Goal: Task Accomplishment & Management: Use online tool/utility

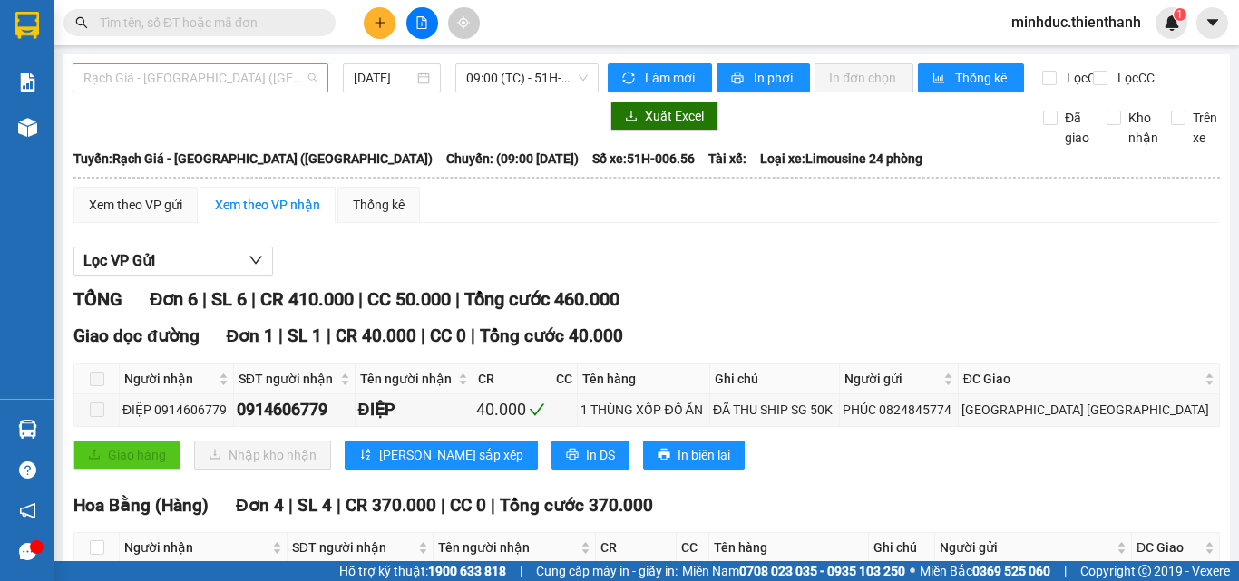
click at [212, 77] on span "Rạch Giá - [GEOGRAPHIC_DATA] ([GEOGRAPHIC_DATA])" at bounding box center [200, 77] width 234 height 27
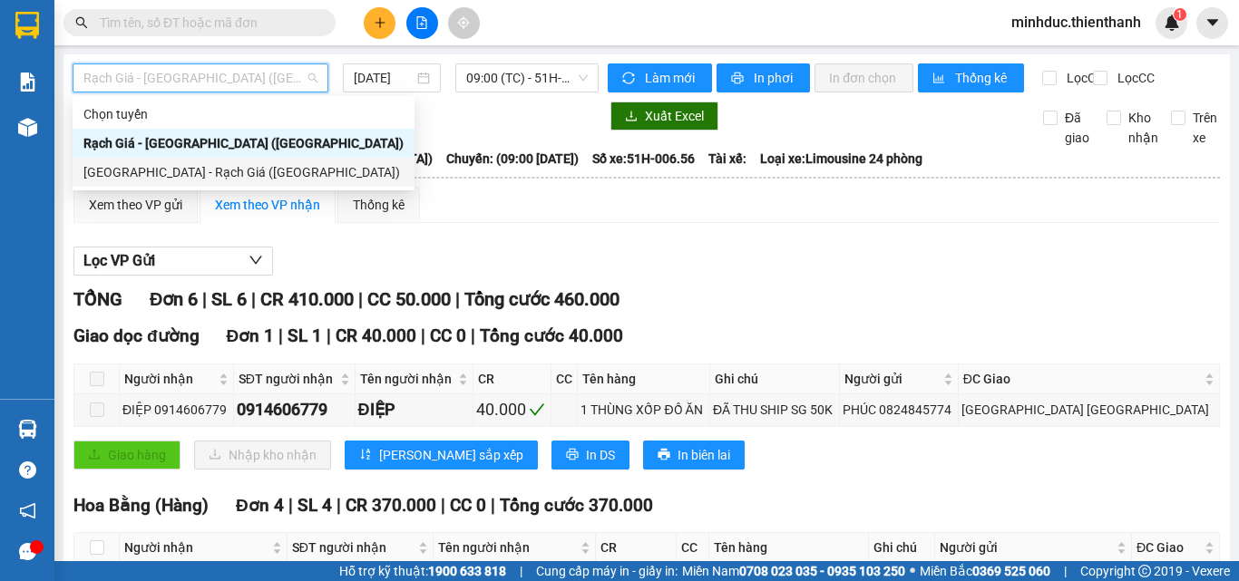
click at [165, 179] on div "[GEOGRAPHIC_DATA] - Rạch Giá ([GEOGRAPHIC_DATA])" at bounding box center [243, 172] width 320 height 20
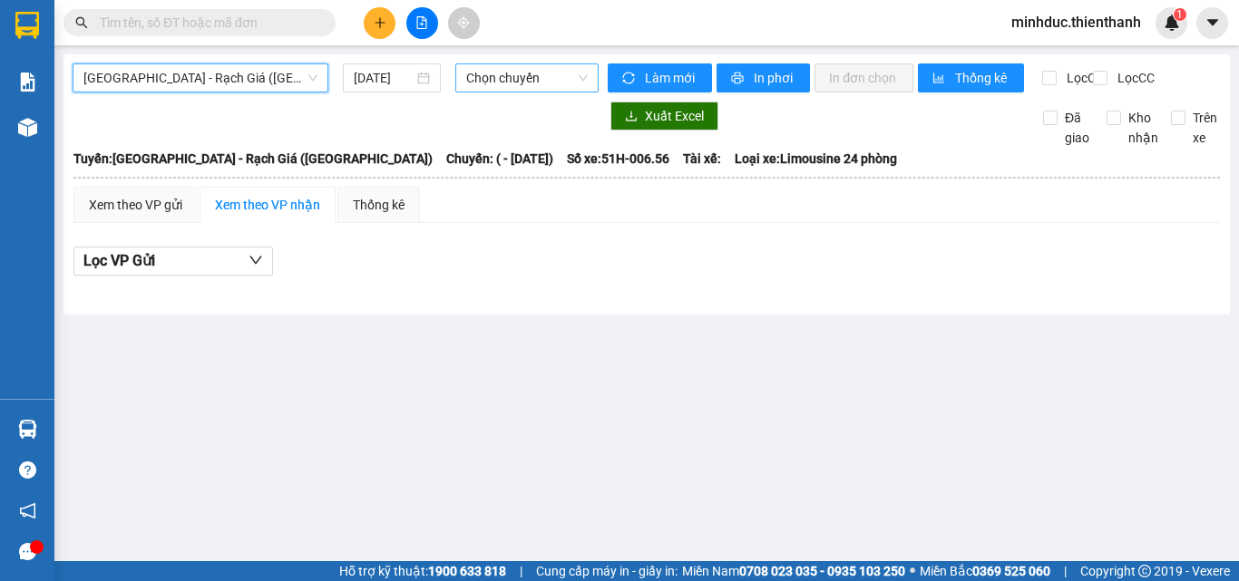
click at [494, 83] on span "Chọn chuyến" at bounding box center [526, 77] width 121 height 27
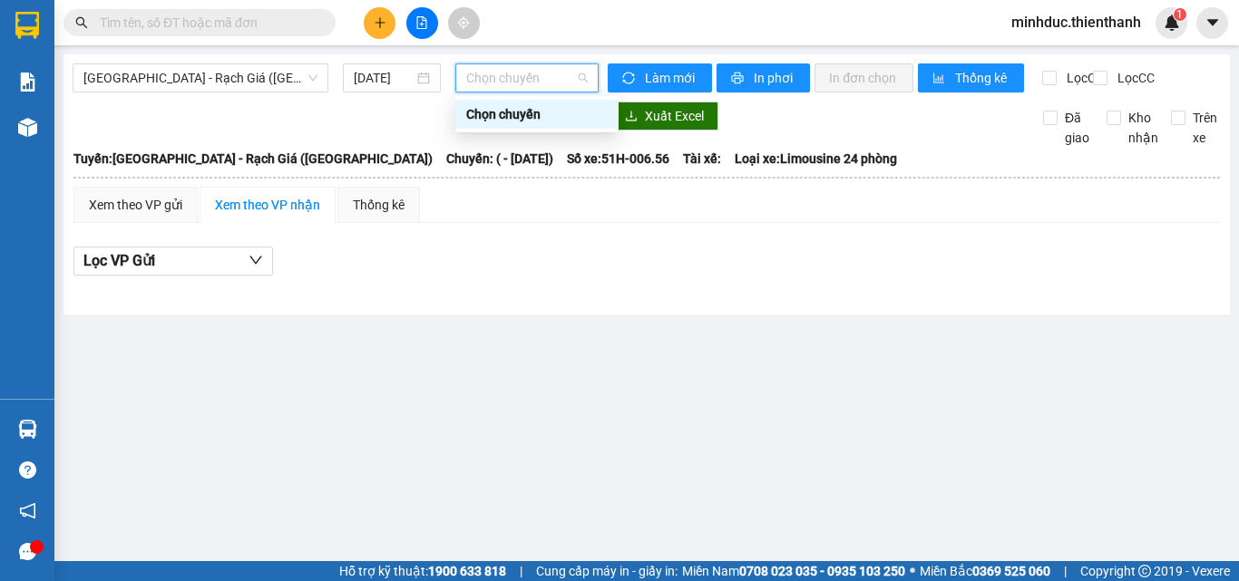
click at [524, 79] on span "Chọn chuyến" at bounding box center [526, 77] width 121 height 27
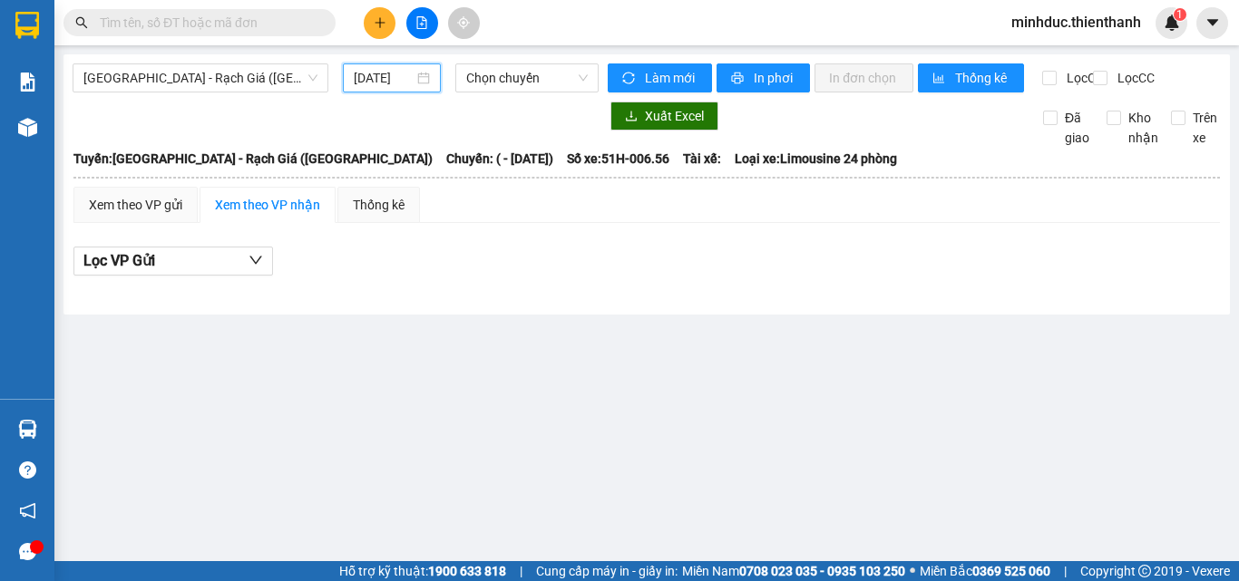
click at [394, 75] on input "15/08/2025" at bounding box center [384, 78] width 60 height 20
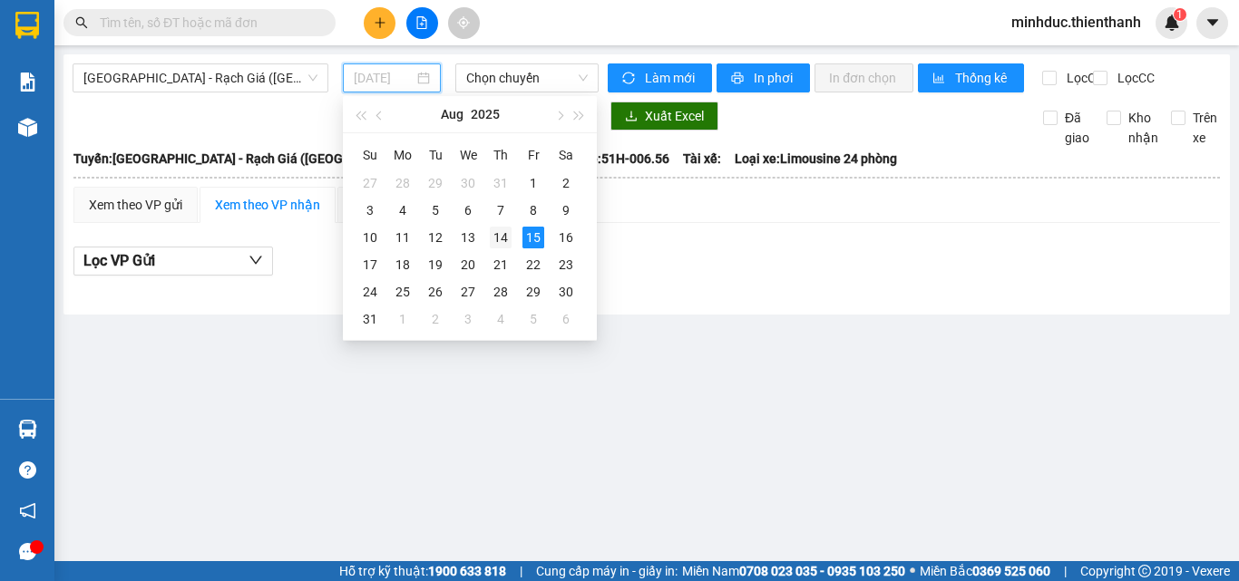
click at [499, 230] on div "14" at bounding box center [501, 238] width 22 height 22
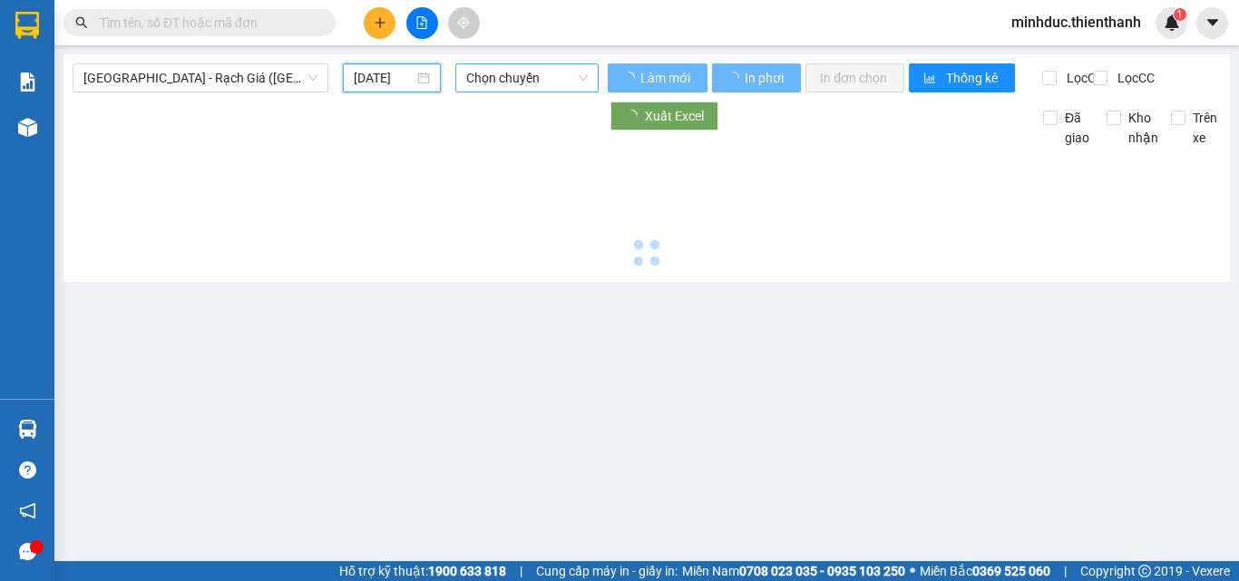
type input "14/08/2025"
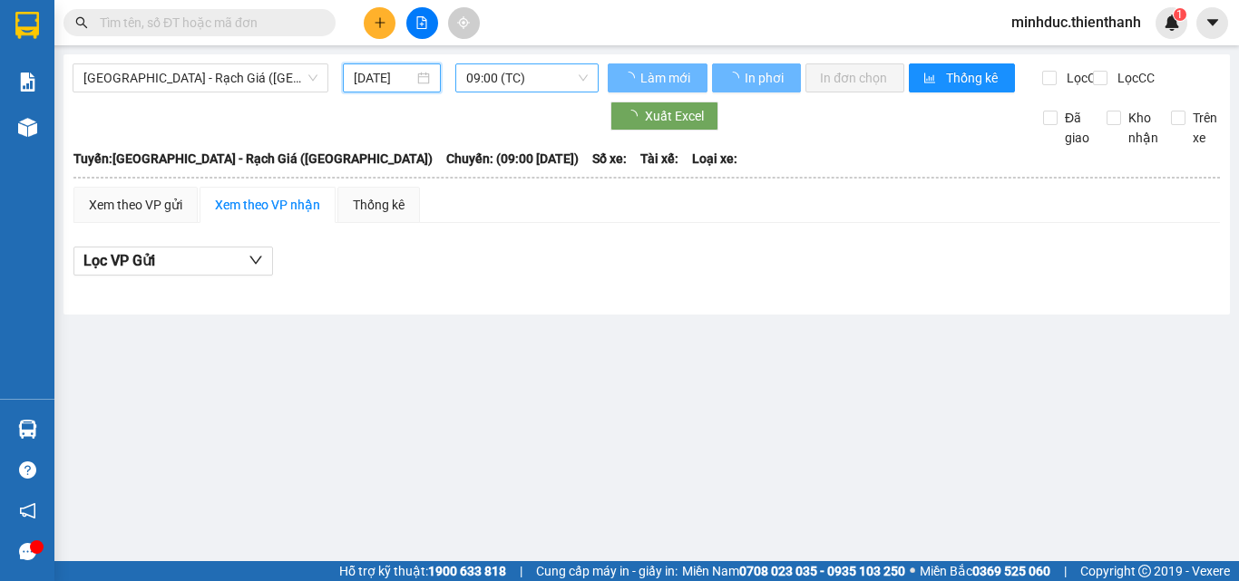
click at [508, 75] on span "09:00 (TC)" at bounding box center [526, 77] width 121 height 27
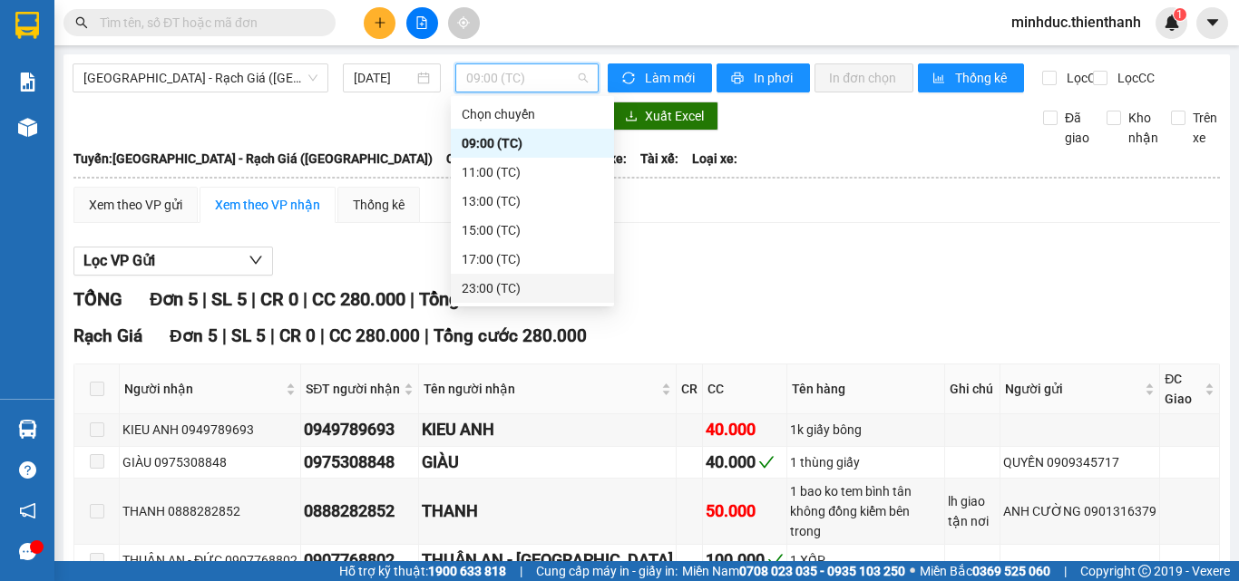
click at [501, 286] on div "23:00 (TC)" at bounding box center [532, 288] width 141 height 20
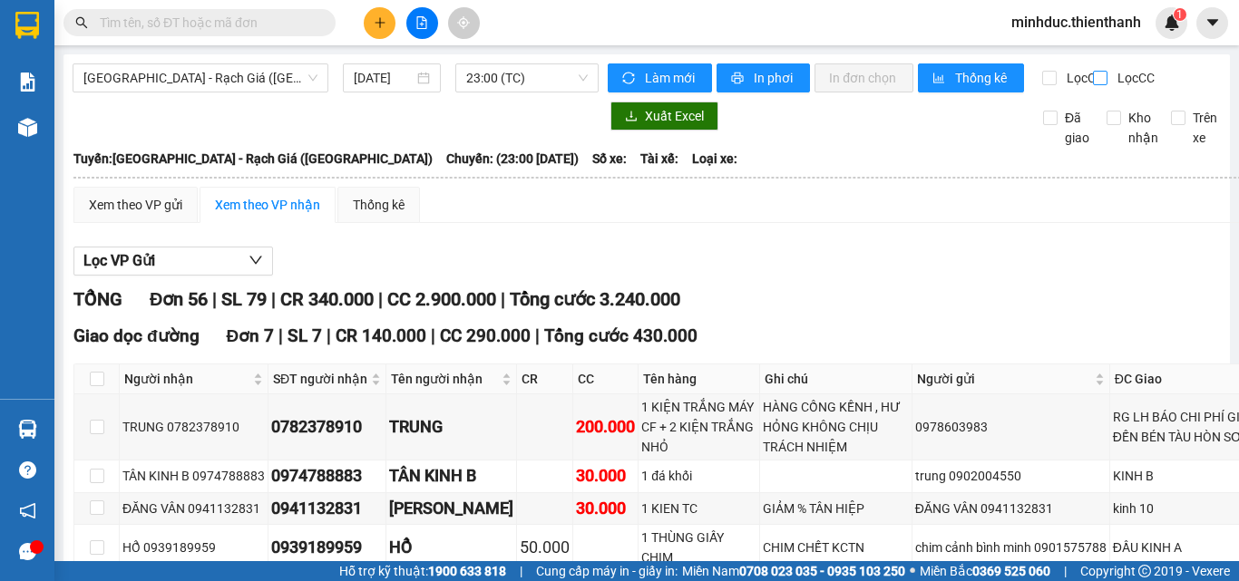
click at [1093, 77] on input "Lọc CC" at bounding box center [1101, 78] width 17 height 15
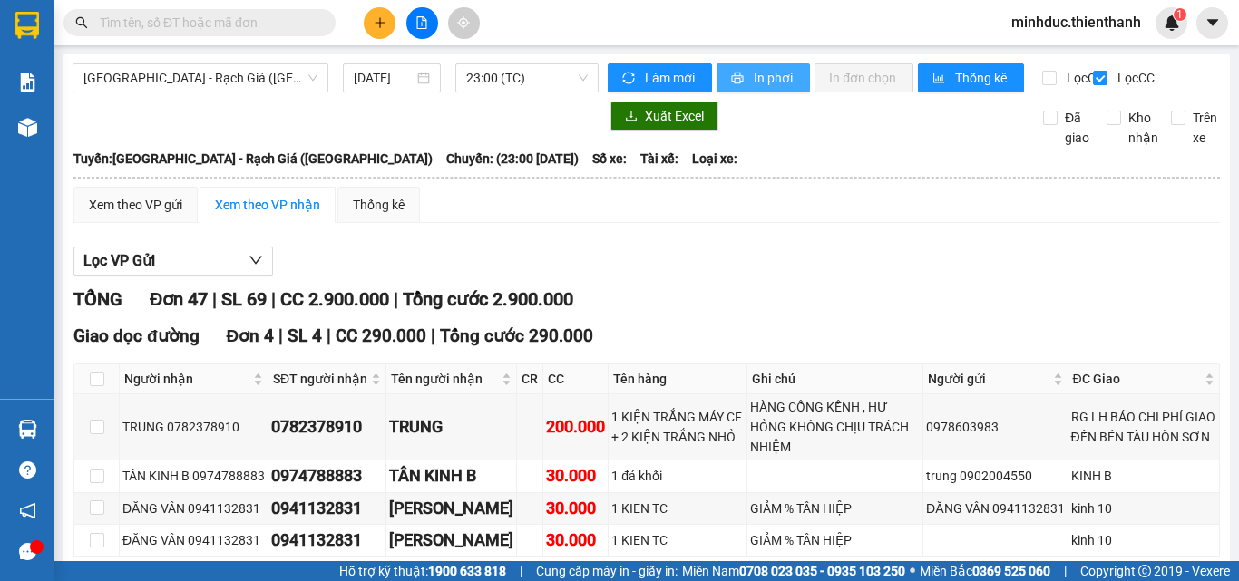
click at [757, 84] on span "In phơi" at bounding box center [774, 78] width 42 height 20
click at [1093, 75] on input "Lọc CC" at bounding box center [1101, 78] width 17 height 15
checkbox input "false"
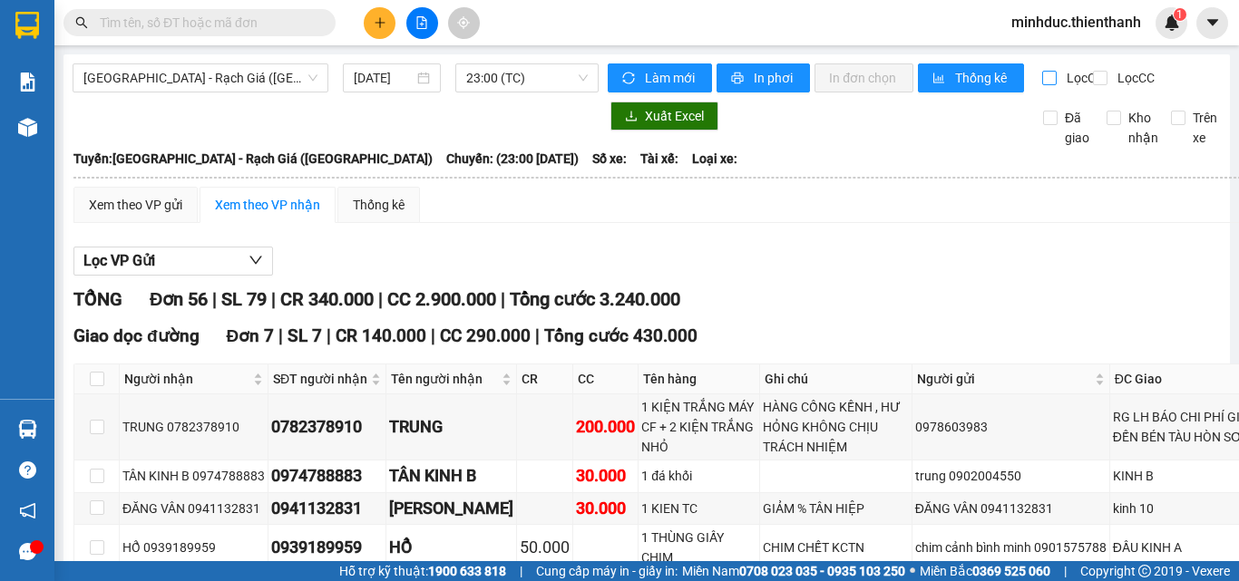
click at [1042, 81] on input "Lọc CR" at bounding box center [1050, 78] width 17 height 15
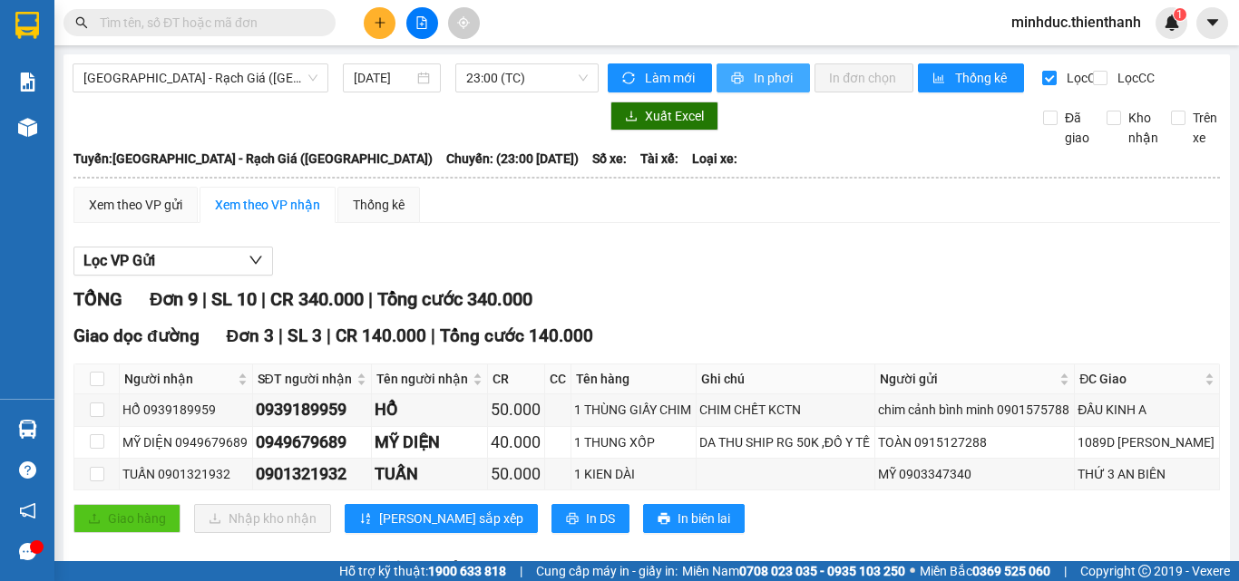
click at [769, 82] on span "In phơi" at bounding box center [774, 78] width 42 height 20
click at [1042, 76] on input "Lọc CR" at bounding box center [1050, 78] width 17 height 15
checkbox input "false"
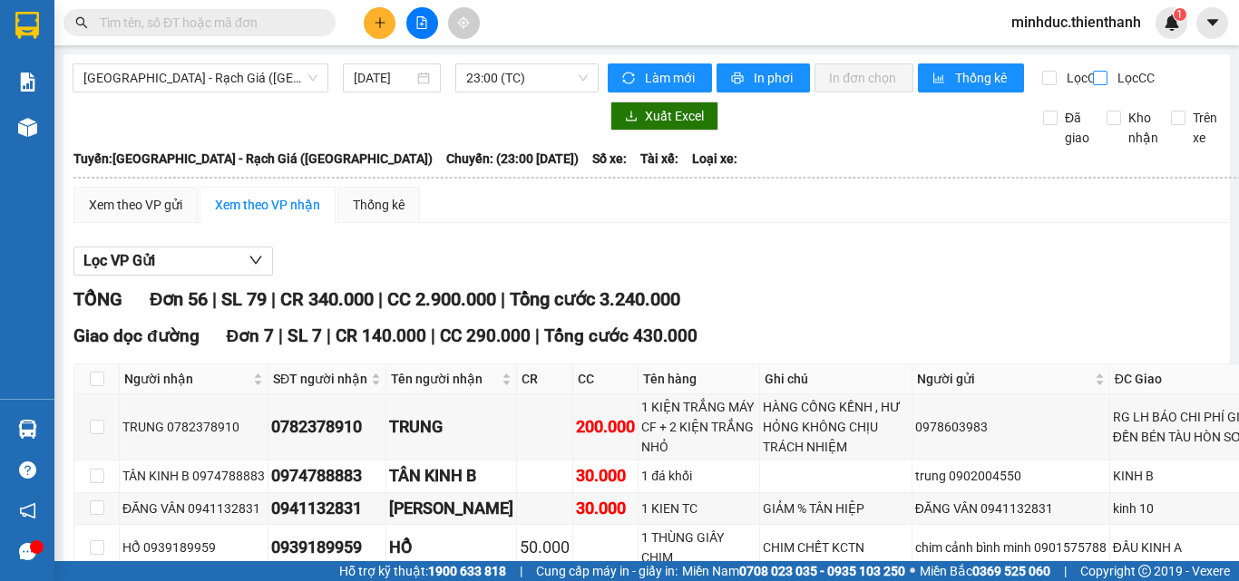
click at [1093, 81] on input "Lọc CC" at bounding box center [1101, 78] width 17 height 15
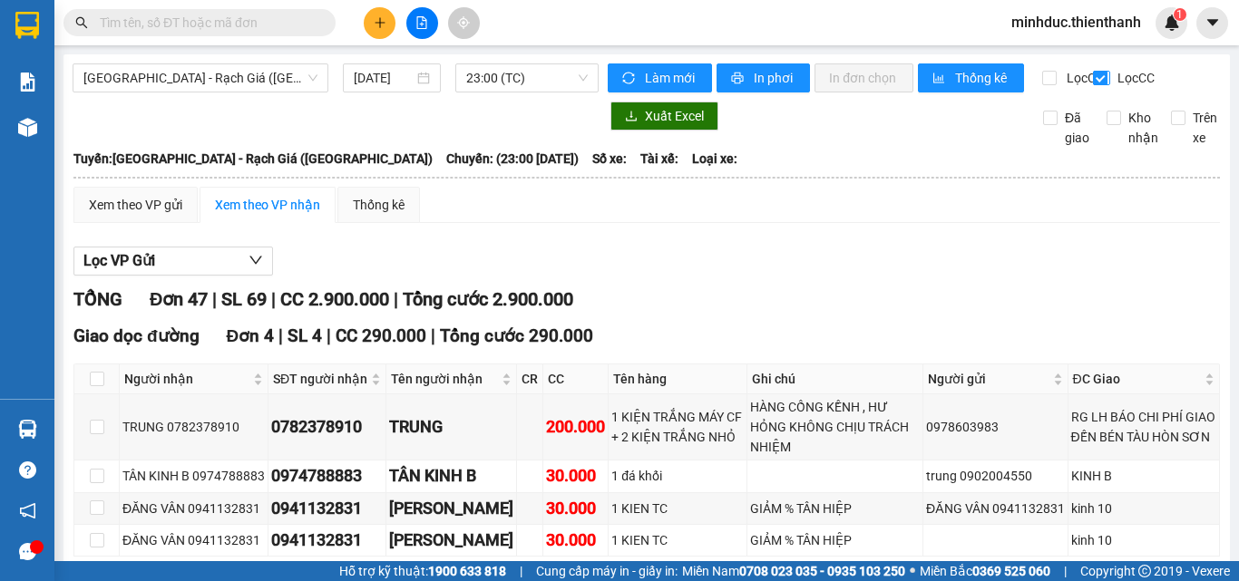
click at [1093, 78] on input "Lọc CC" at bounding box center [1101, 78] width 17 height 15
checkbox input "false"
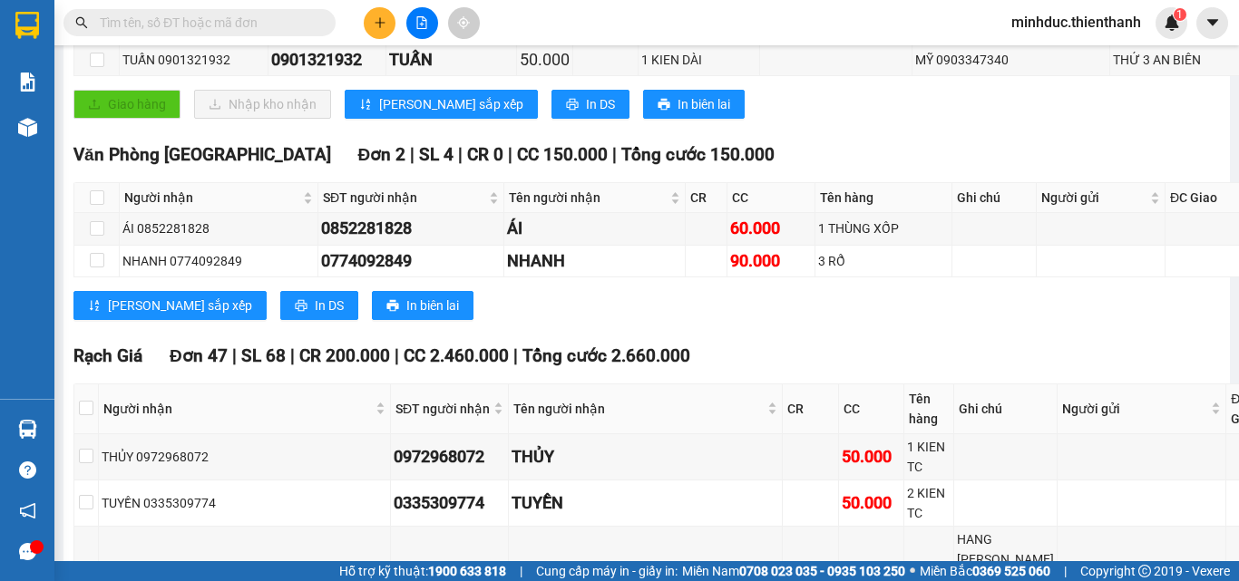
scroll to position [665, 0]
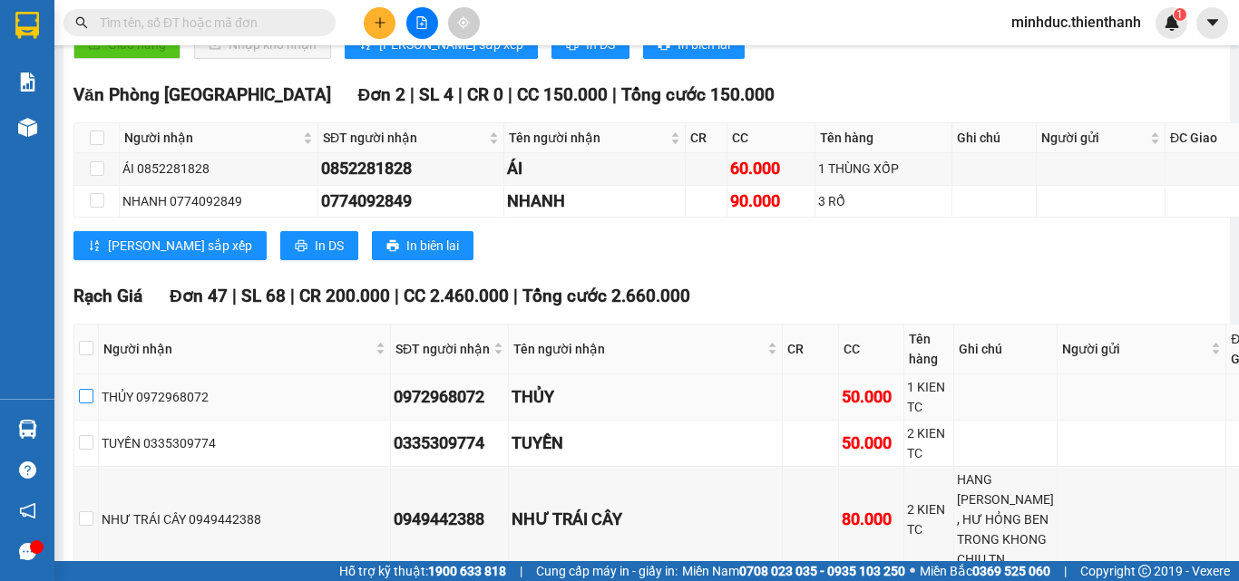
click at [93, 403] on input "checkbox" at bounding box center [86, 396] width 15 height 15
checkbox input "true"
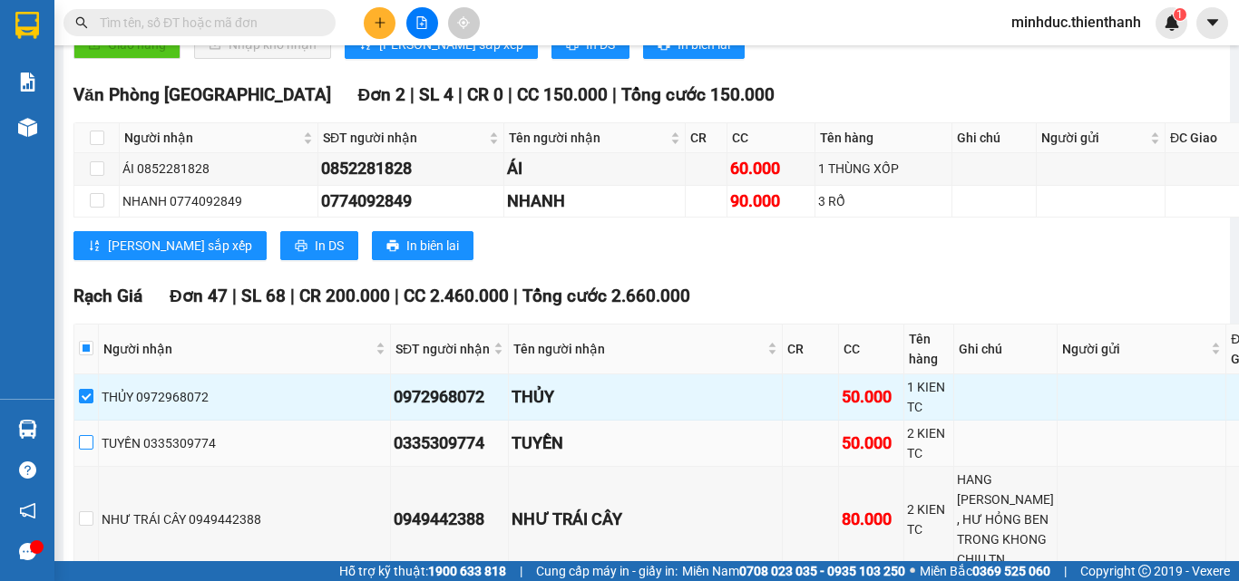
click at [93, 439] on input "checkbox" at bounding box center [86, 442] width 15 height 15
checkbox input "true"
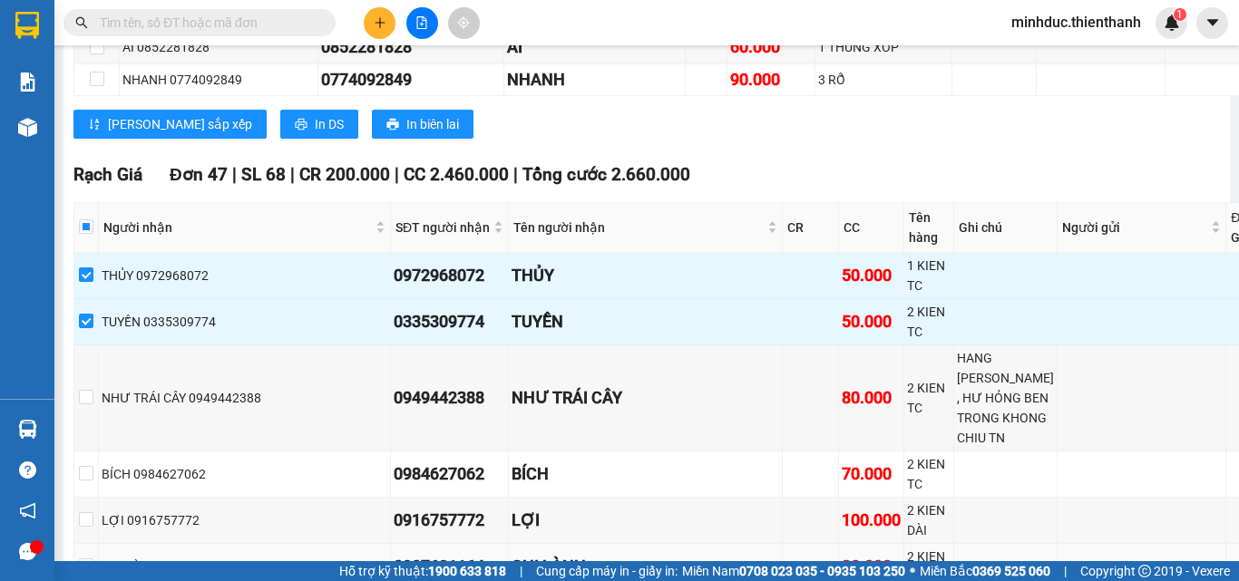
scroll to position [846, 0]
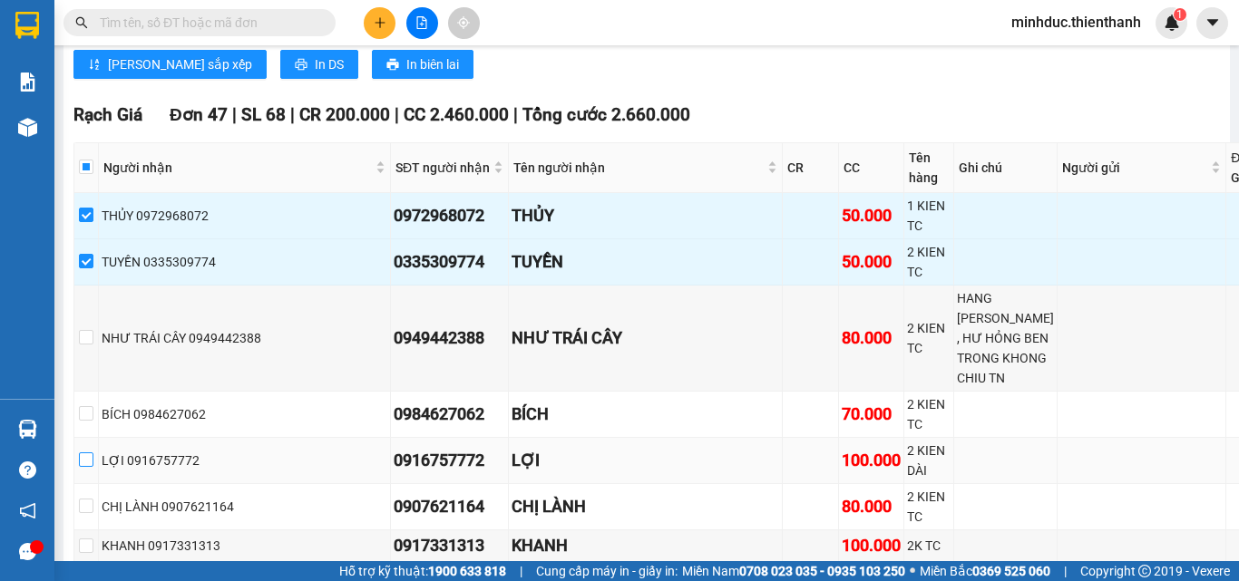
click at [93, 452] on input "checkbox" at bounding box center [86, 459] width 15 height 15
checkbox input "true"
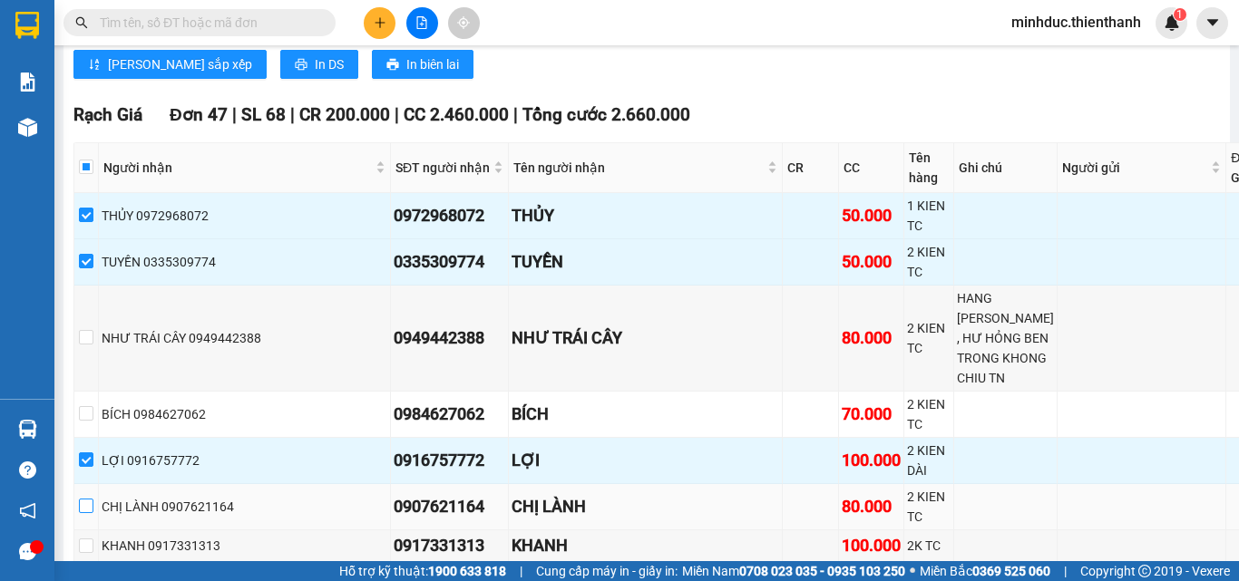
click at [93, 499] on input "checkbox" at bounding box center [86, 506] width 15 height 15
checkbox input "true"
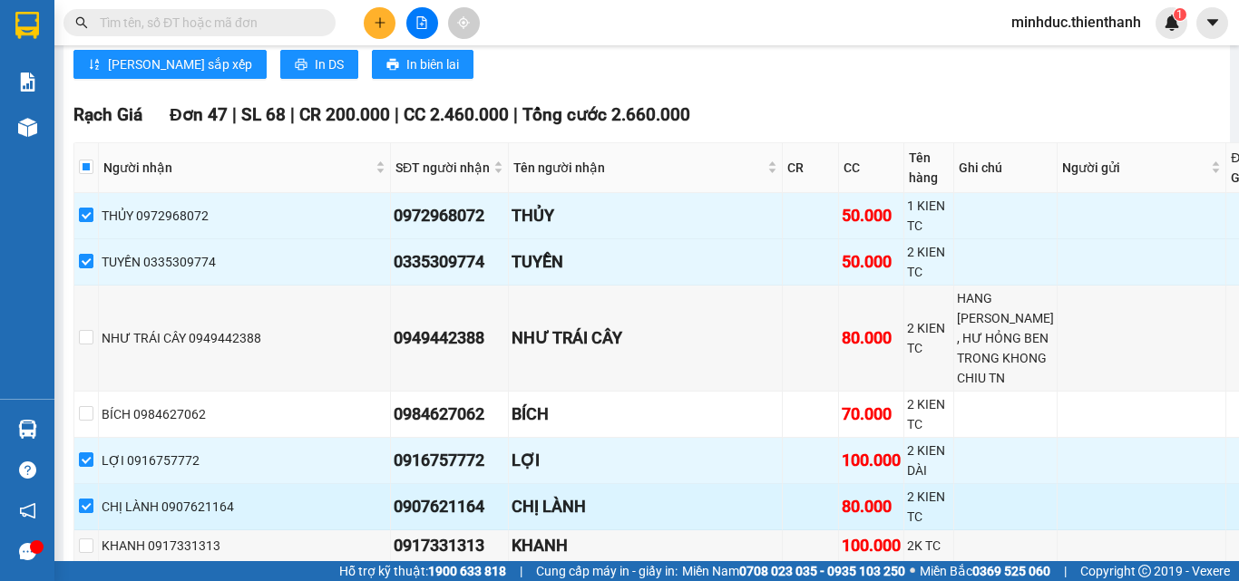
scroll to position [907, 0]
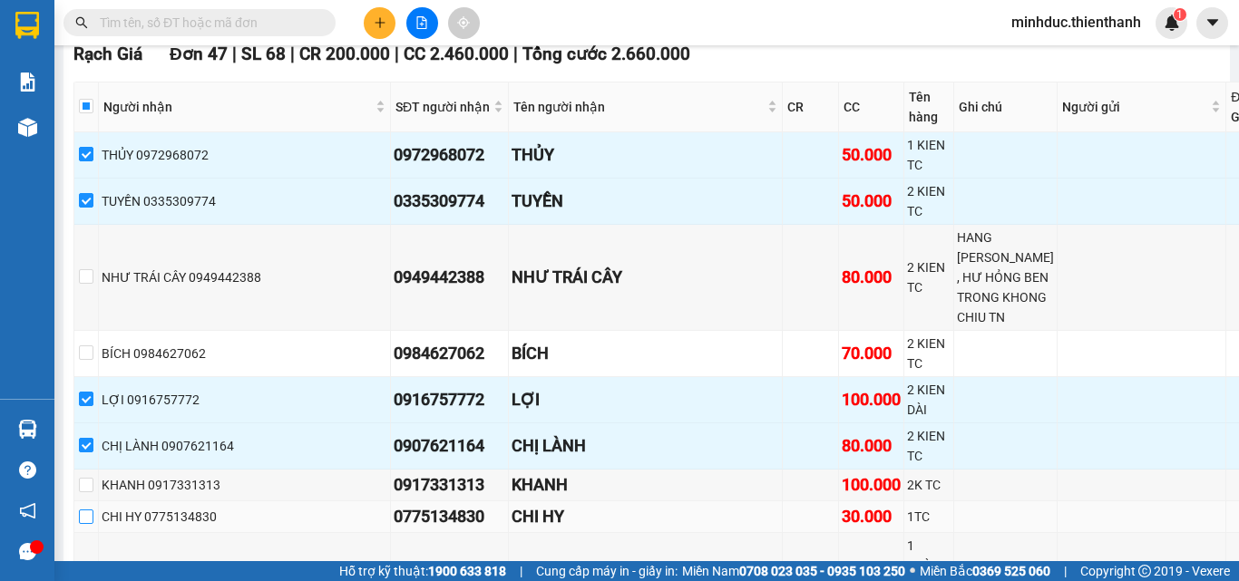
click at [93, 510] on input "checkbox" at bounding box center [86, 517] width 15 height 15
checkbox input "true"
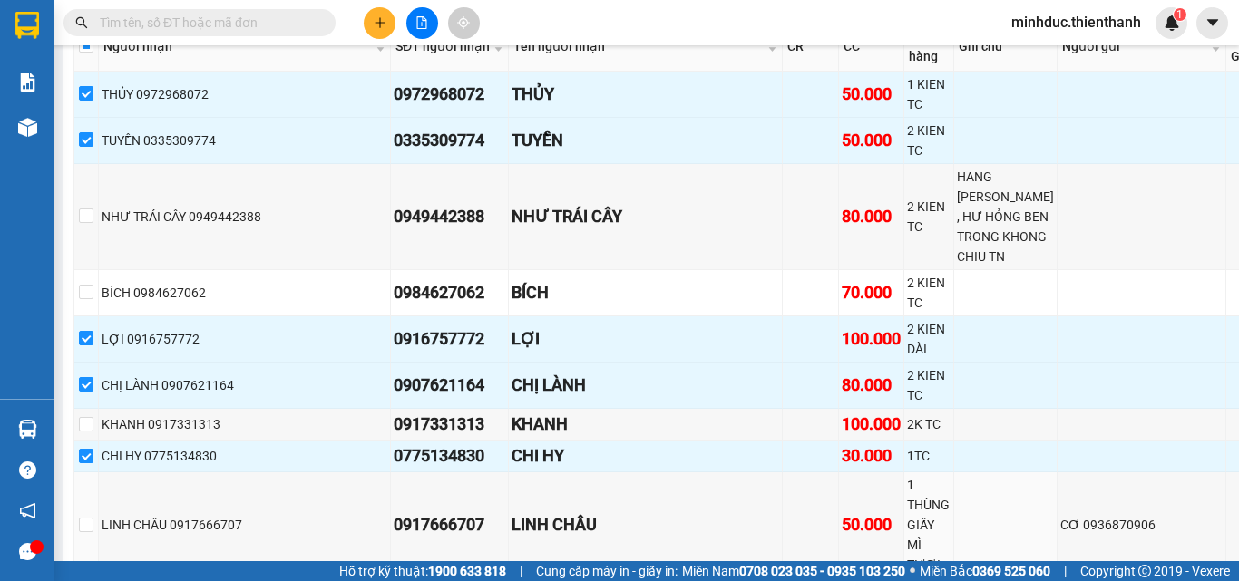
scroll to position [1027, 0]
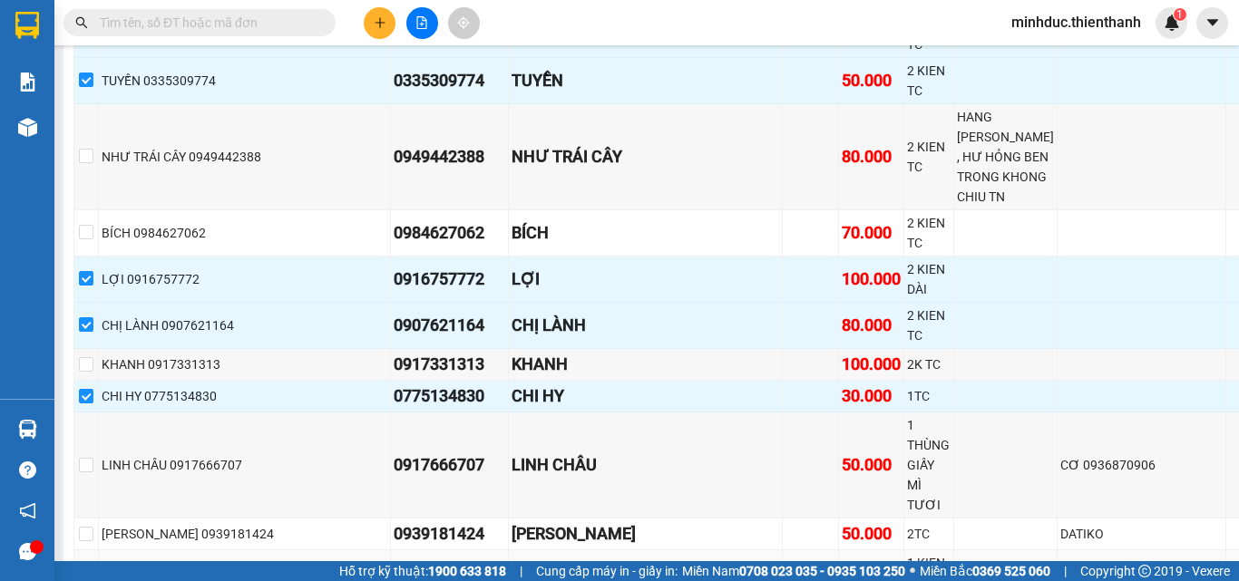
click at [93, 566] on input "checkbox" at bounding box center [86, 573] width 15 height 15
checkbox input "true"
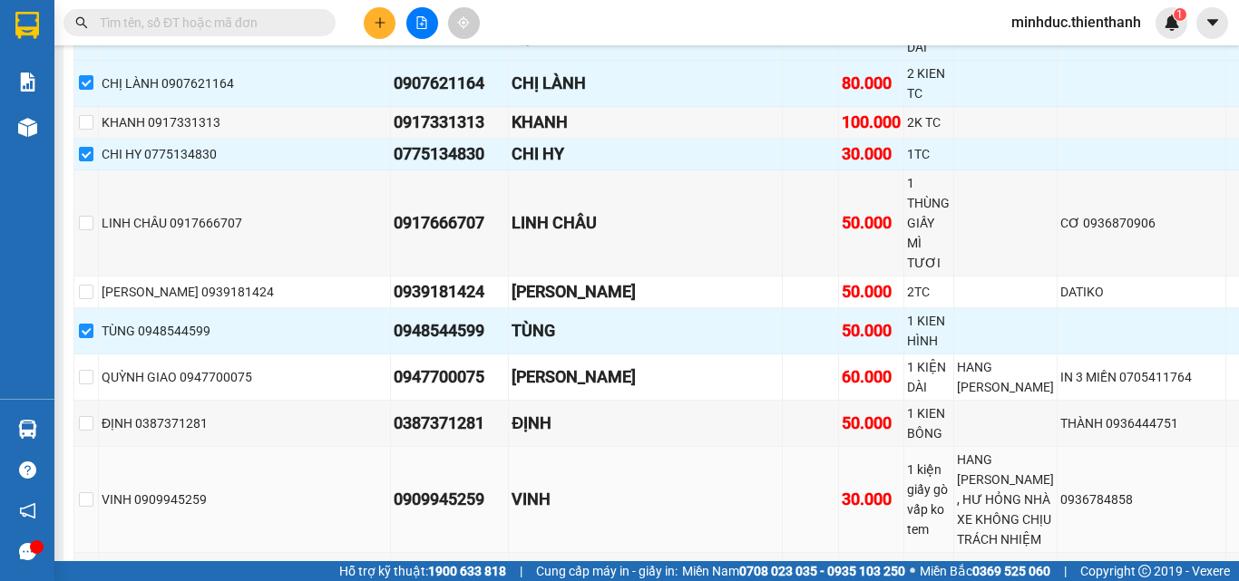
scroll to position [1330, 0]
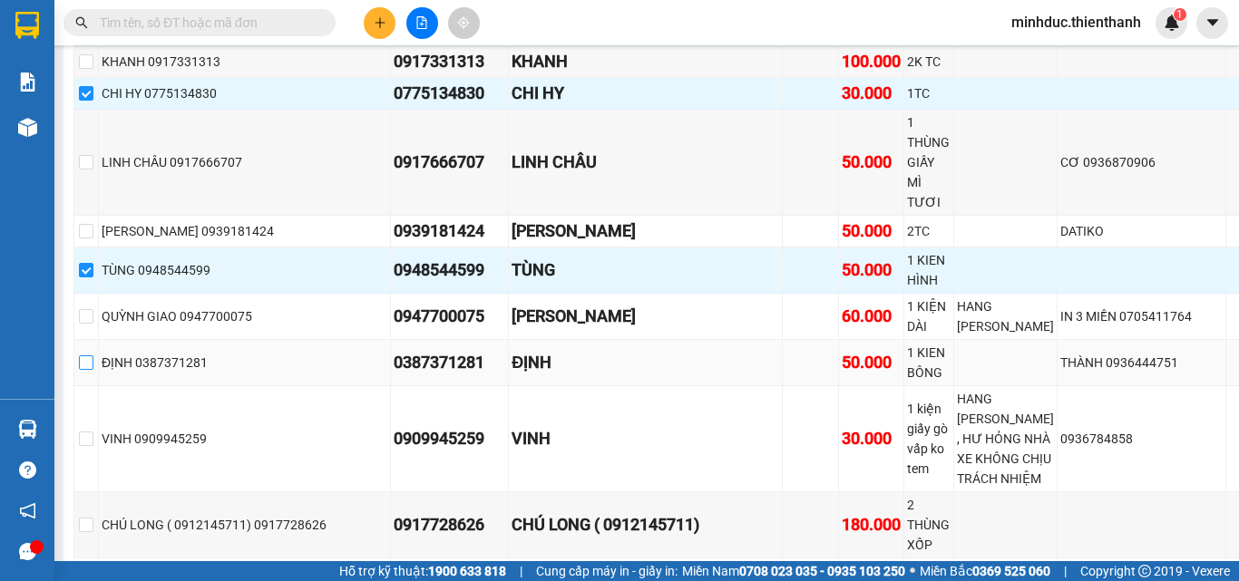
click at [93, 355] on input "checkbox" at bounding box center [86, 362] width 15 height 15
checkbox input "true"
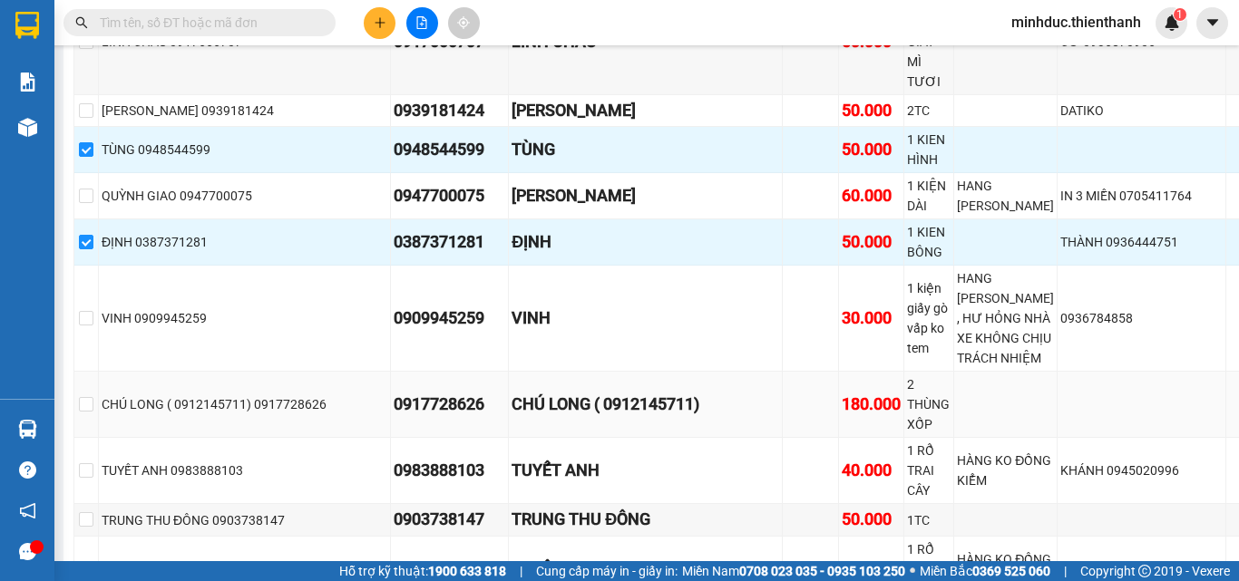
scroll to position [1511, 0]
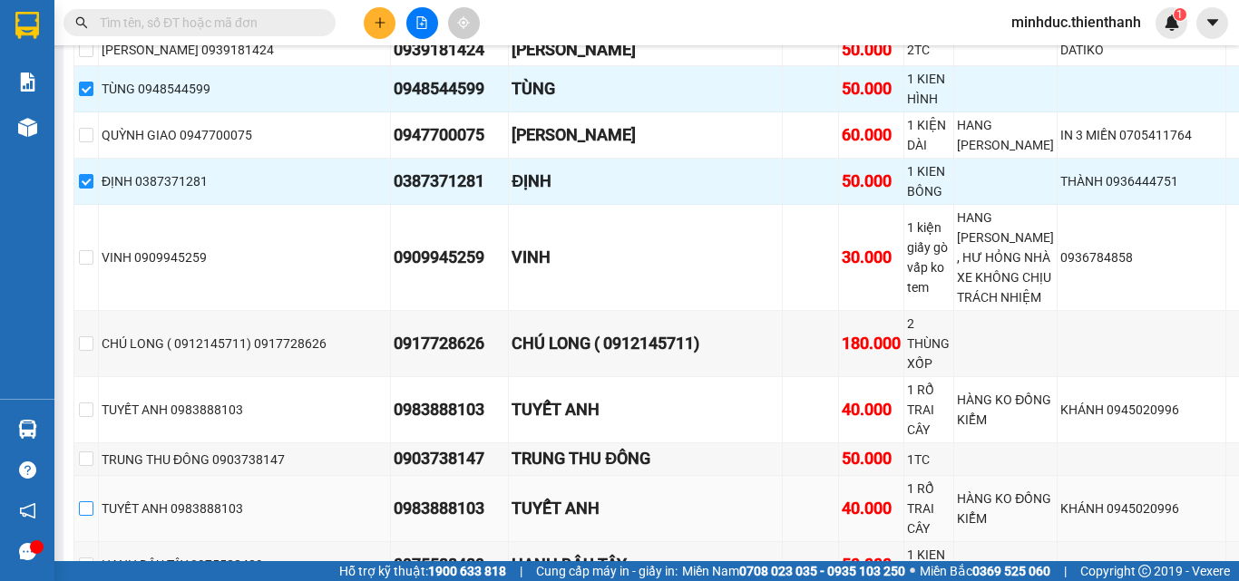
click at [93, 501] on input "checkbox" at bounding box center [86, 508] width 15 height 15
checkbox input "true"
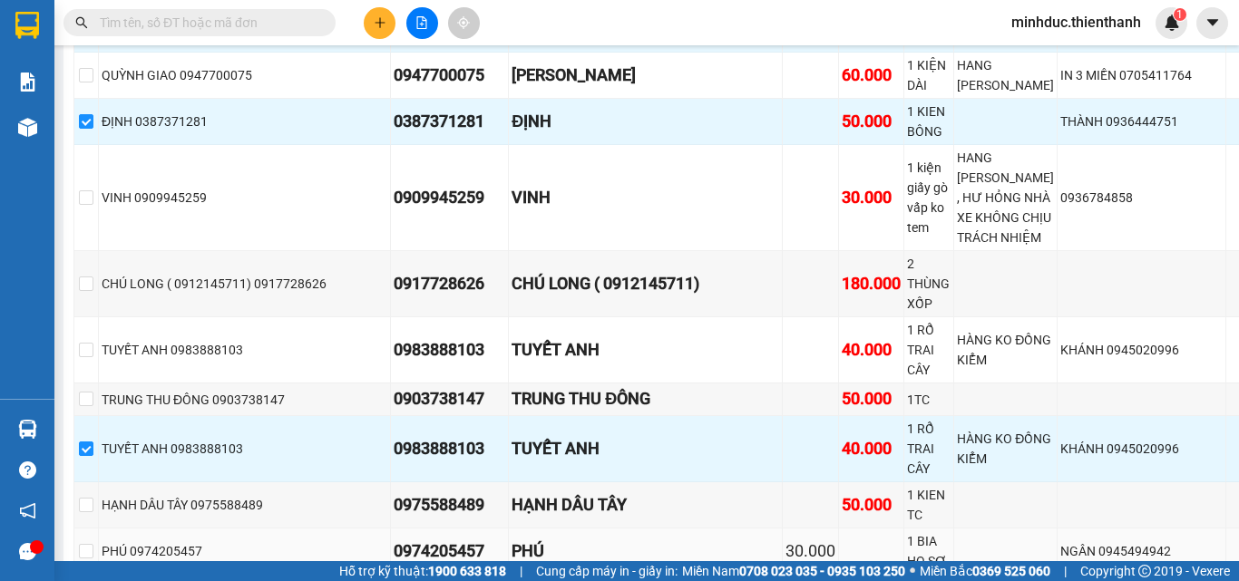
scroll to position [1632, 0]
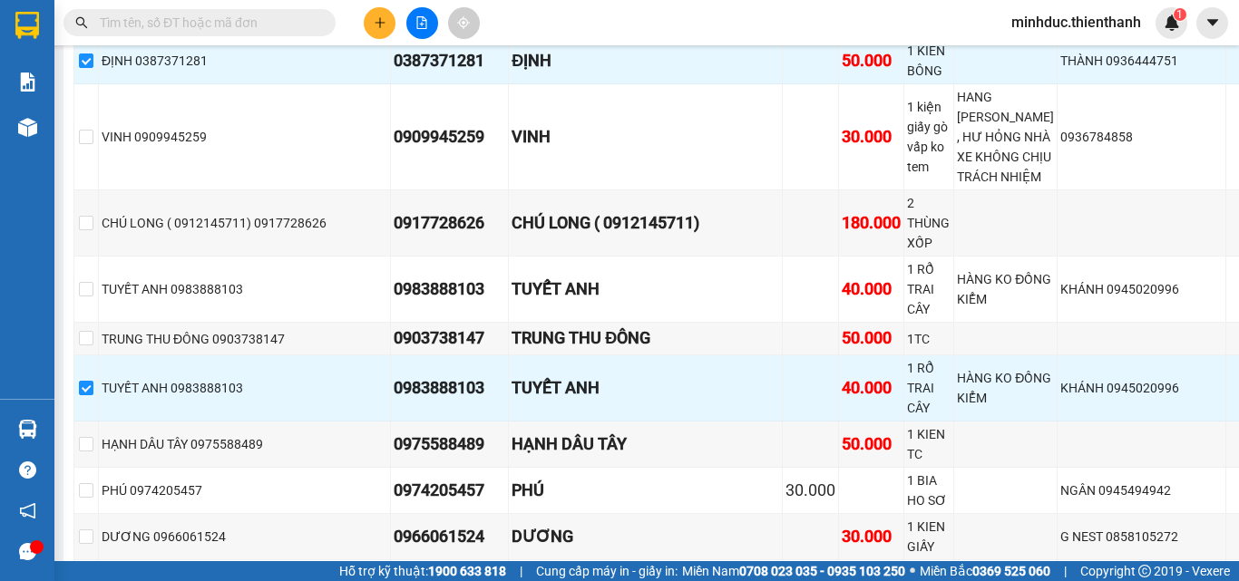
checkbox input "true"
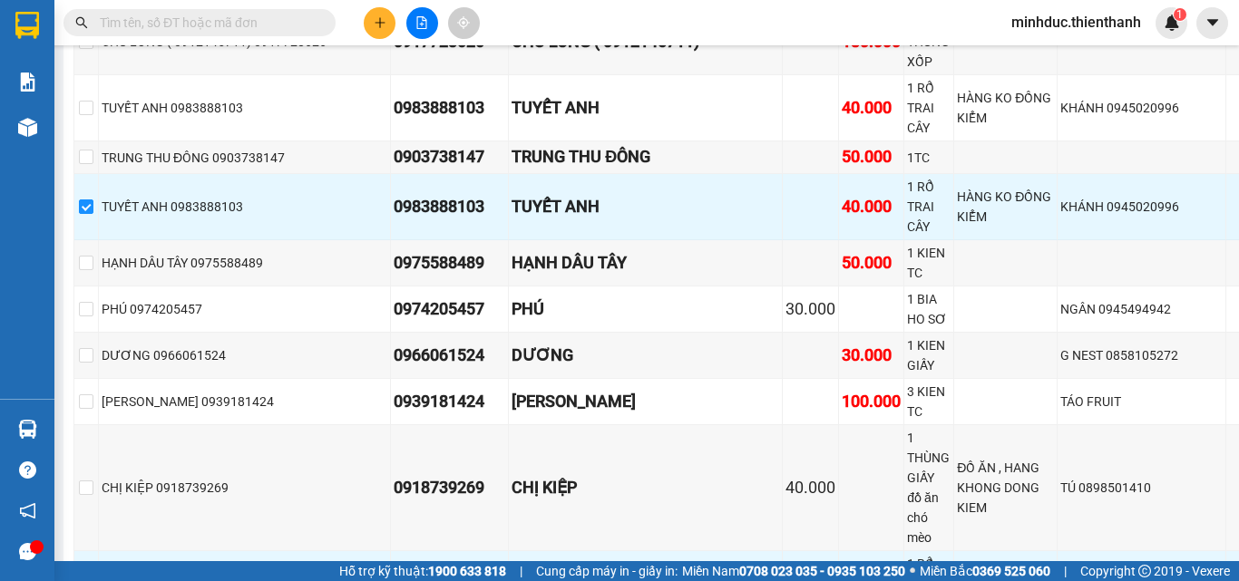
scroll to position [1753, 0]
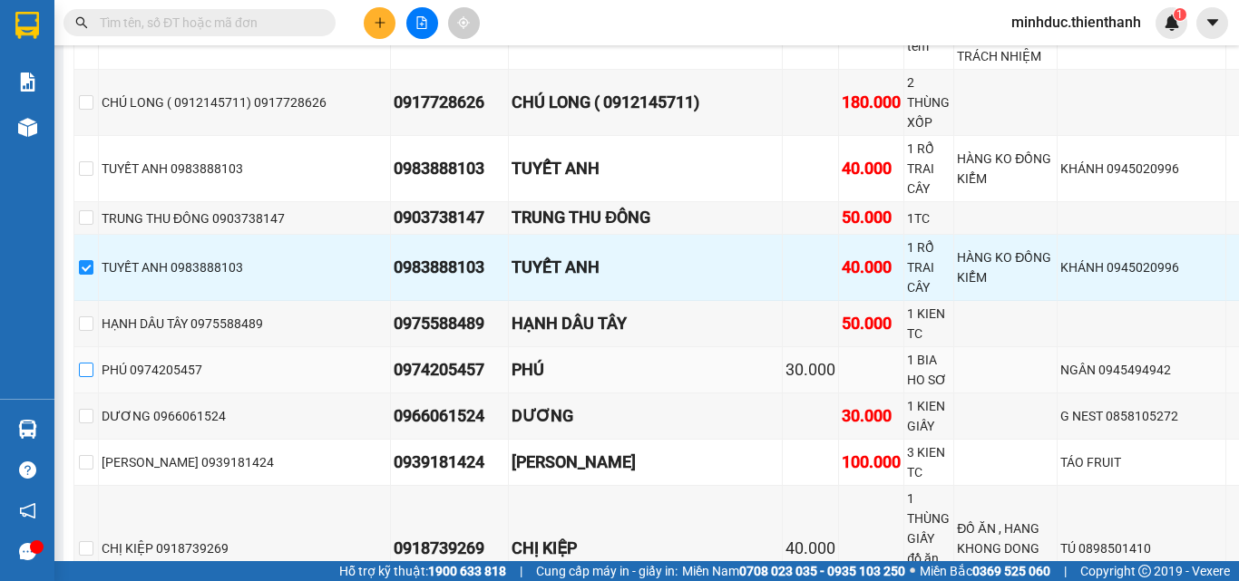
click at [93, 363] on input "checkbox" at bounding box center [86, 370] width 15 height 15
checkbox input "true"
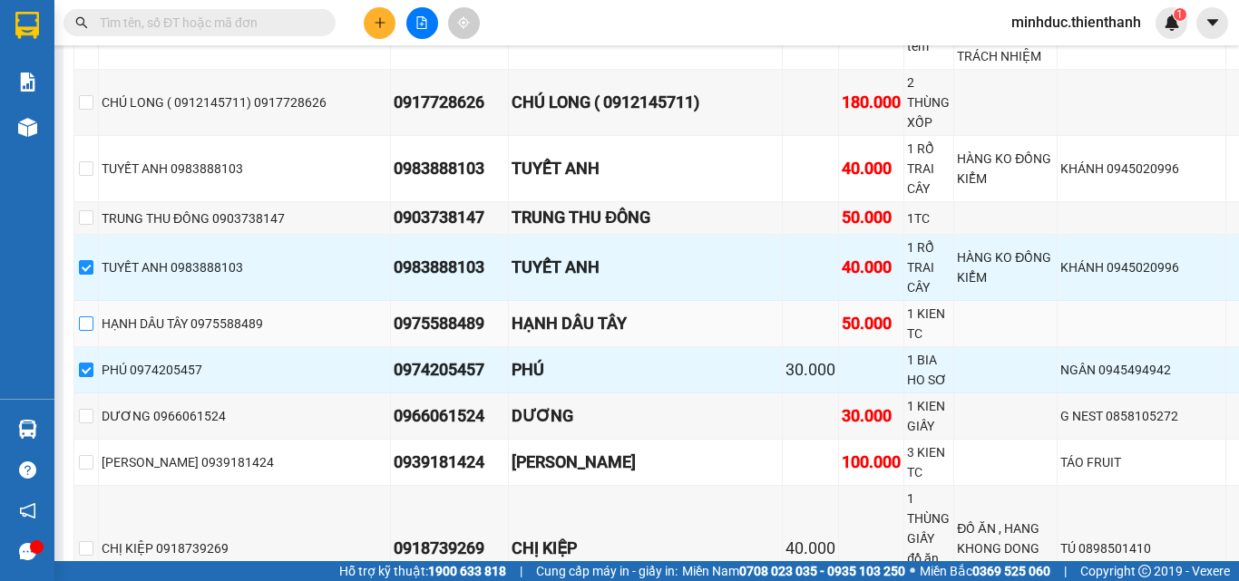
click at [93, 316] on input "checkbox" at bounding box center [86, 323] width 15 height 15
checkbox input "true"
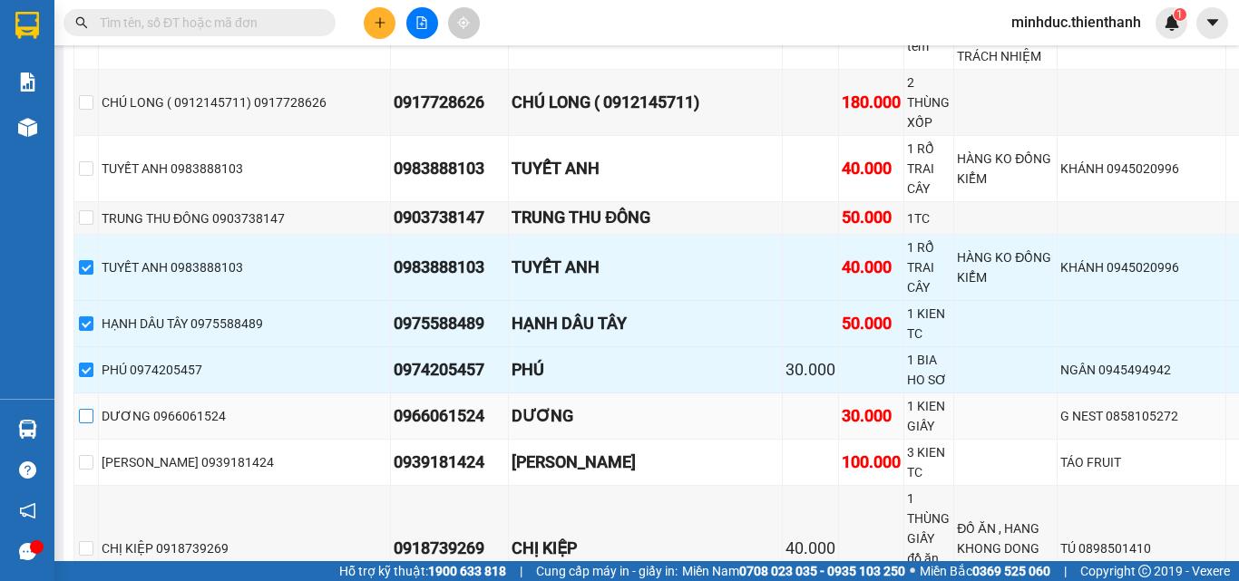
click at [93, 409] on input "checkbox" at bounding box center [86, 416] width 15 height 15
checkbox input "true"
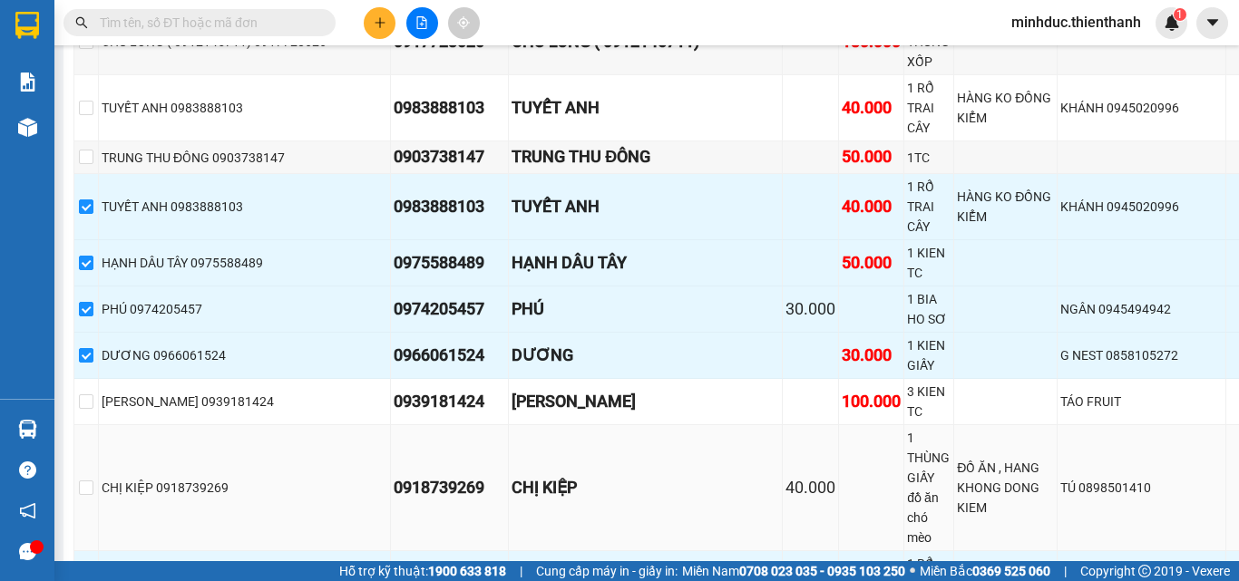
scroll to position [1874, 0]
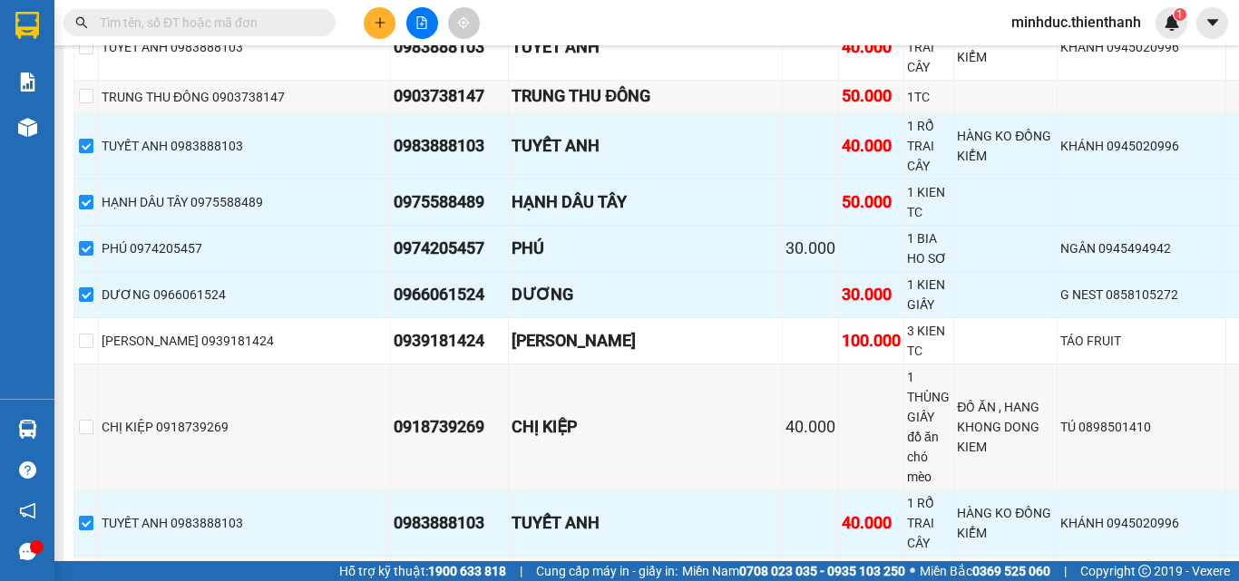
checkbox input "true"
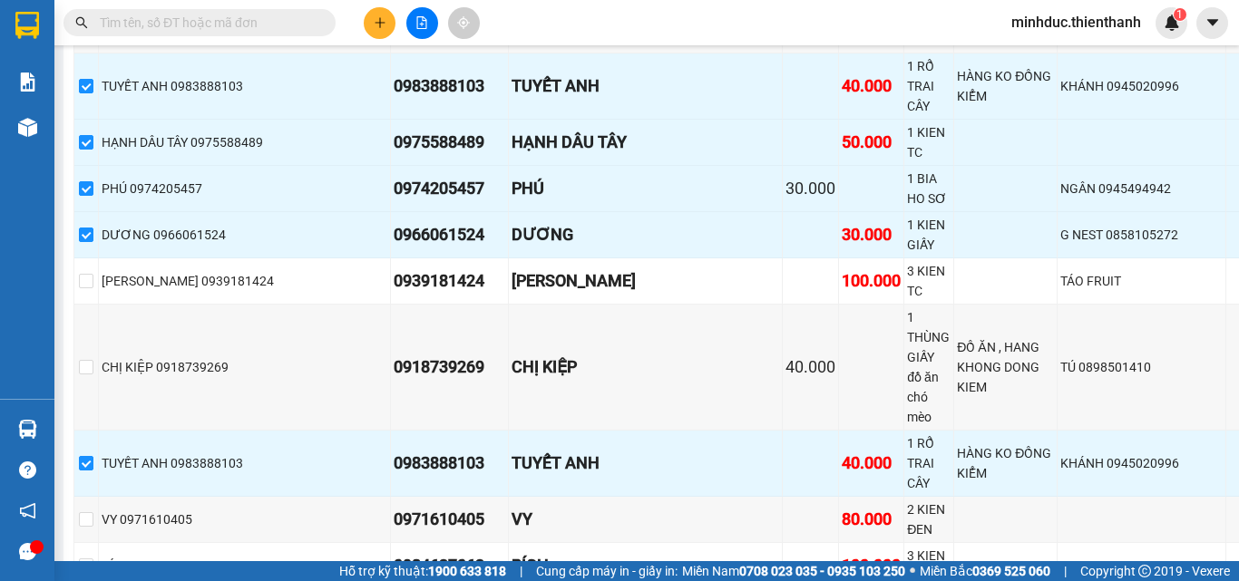
scroll to position [1995, 0]
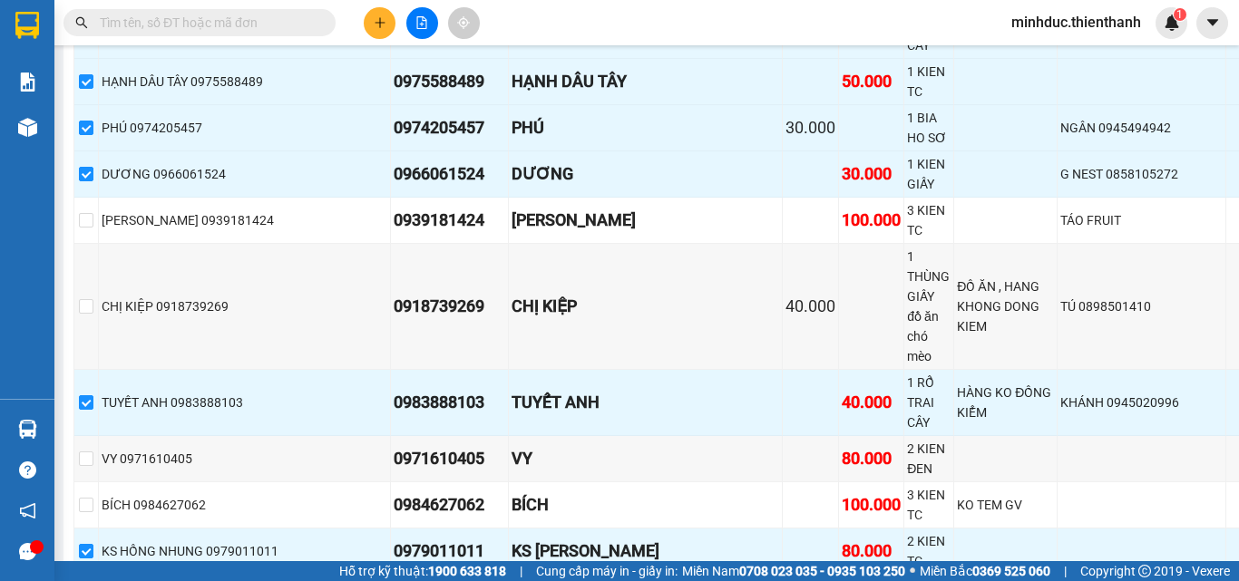
checkbox input "true"
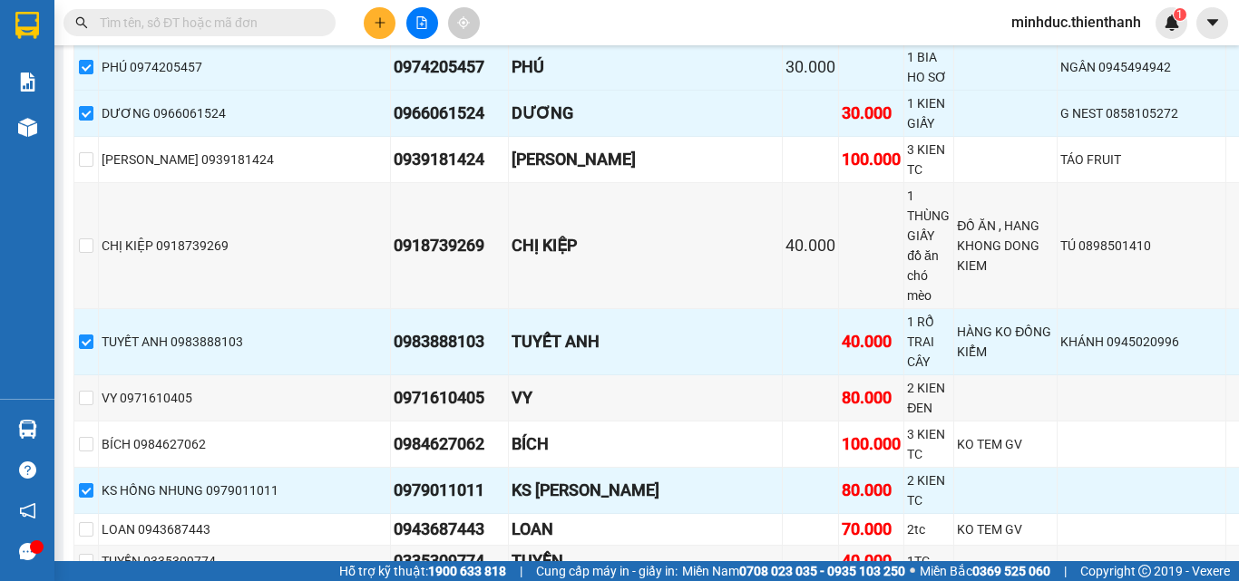
checkbox input "true"
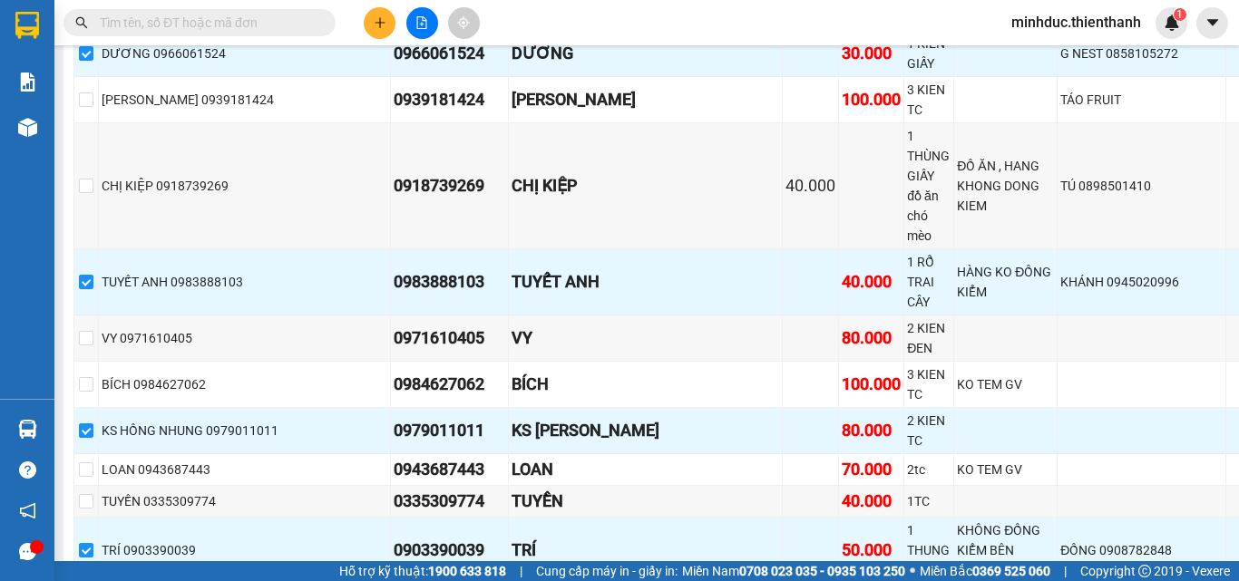
checkbox input "true"
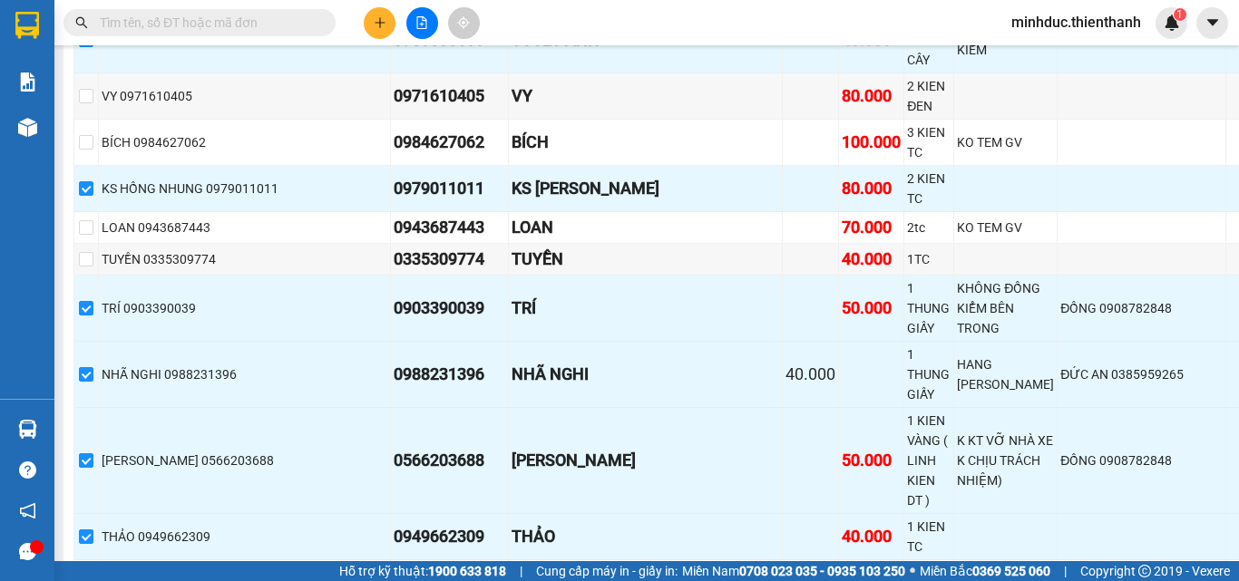
scroll to position [2418, 0]
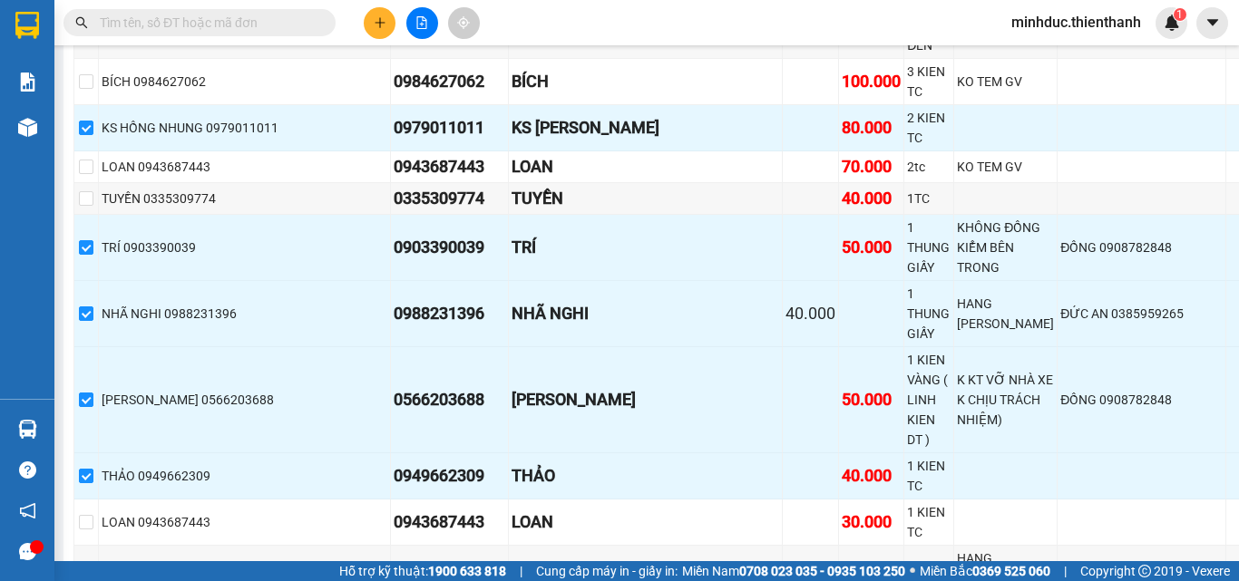
checkbox input "true"
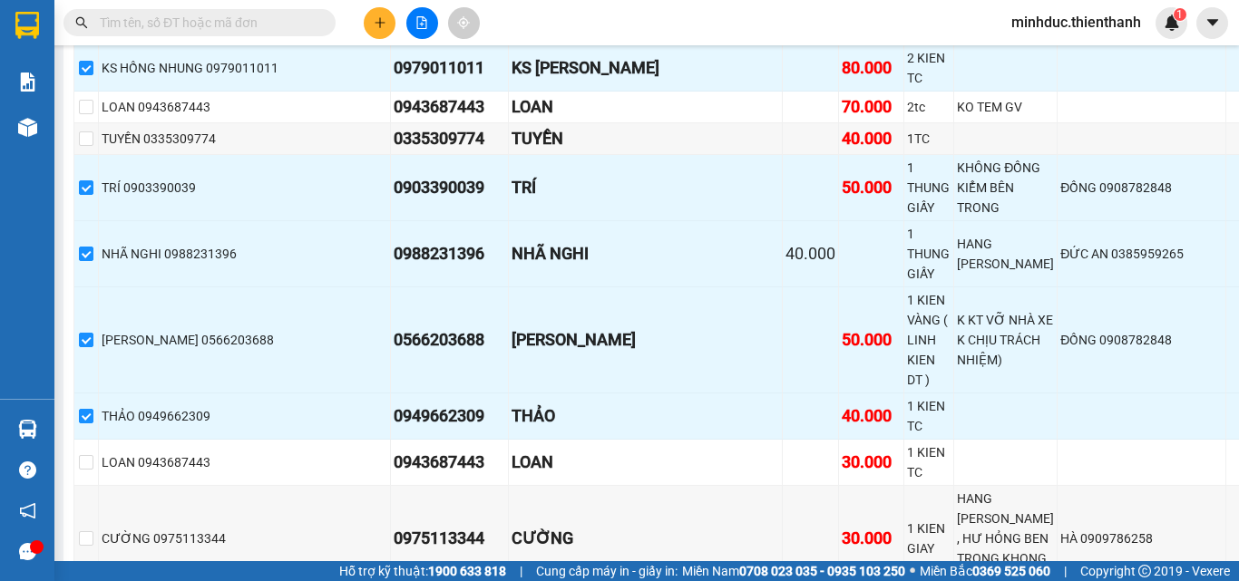
scroll to position [2539, 0]
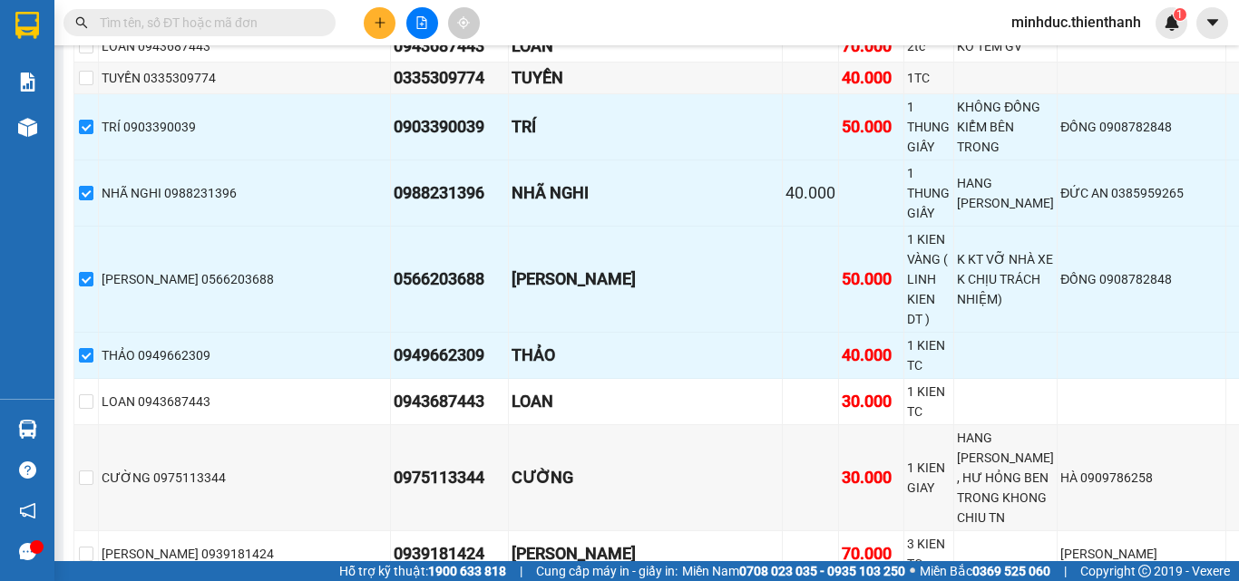
checkbox input "true"
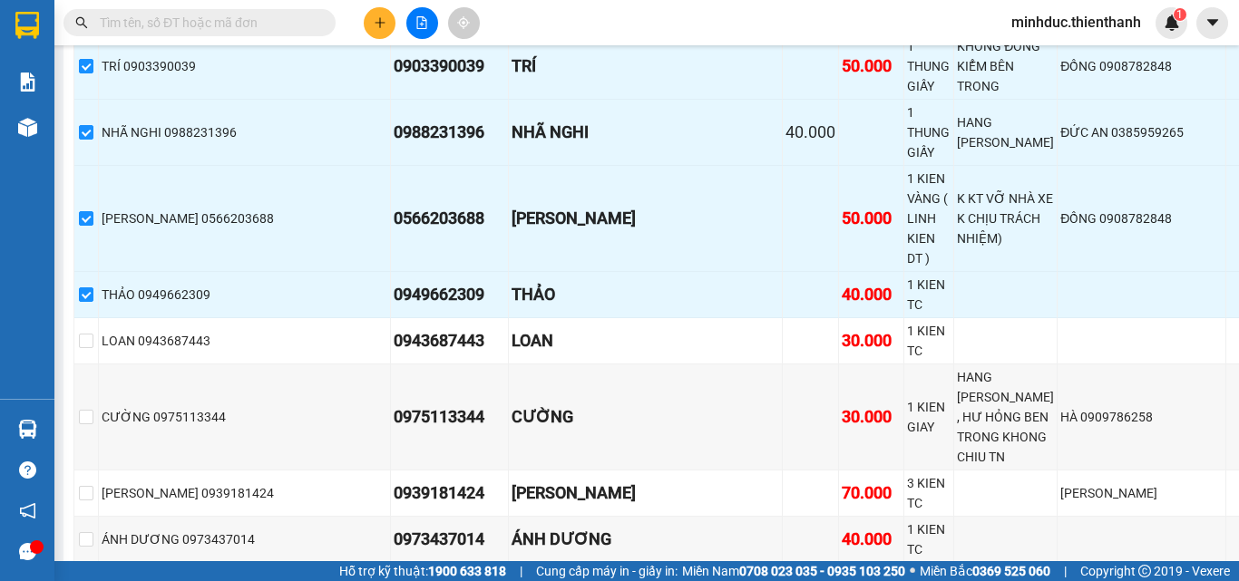
scroll to position [2720, 0]
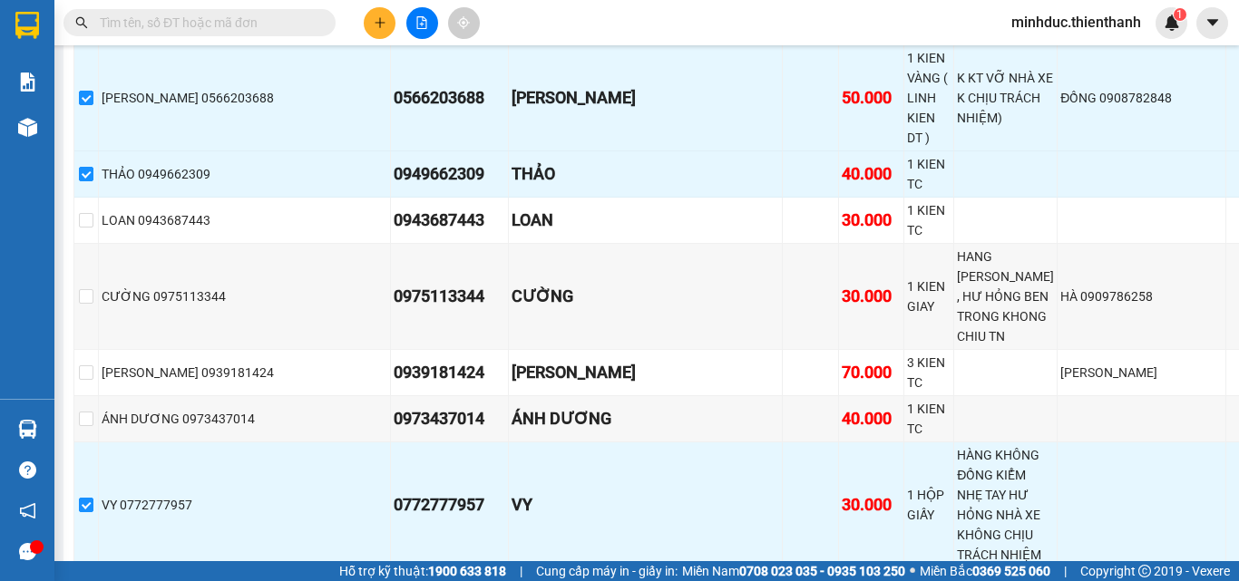
checkbox input "true"
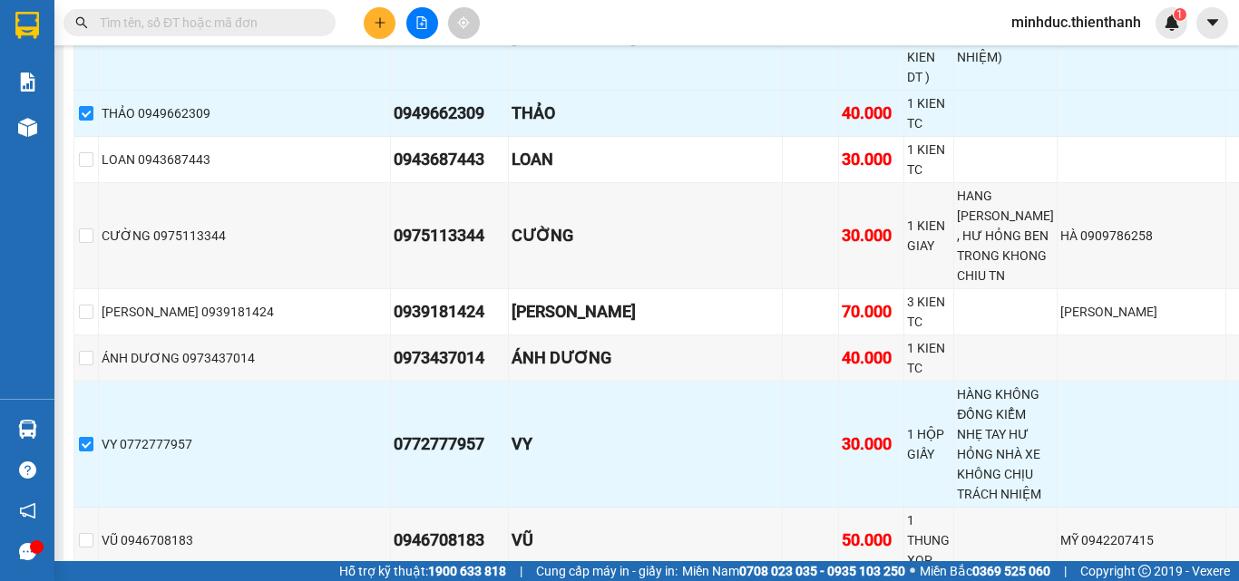
checkbox input "true"
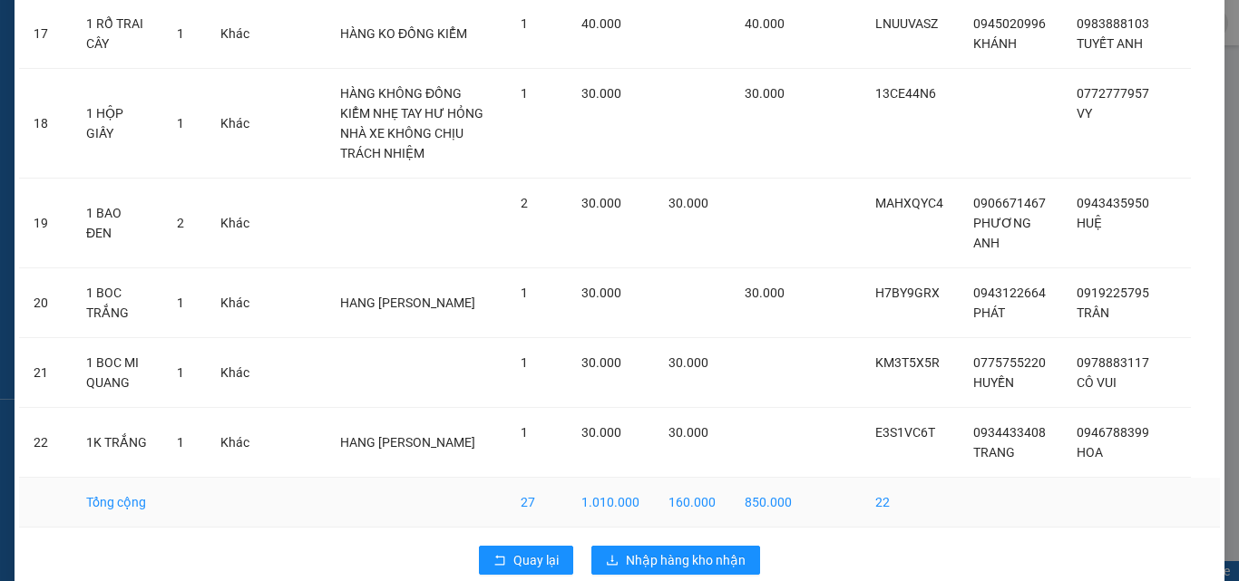
scroll to position [1339, 0]
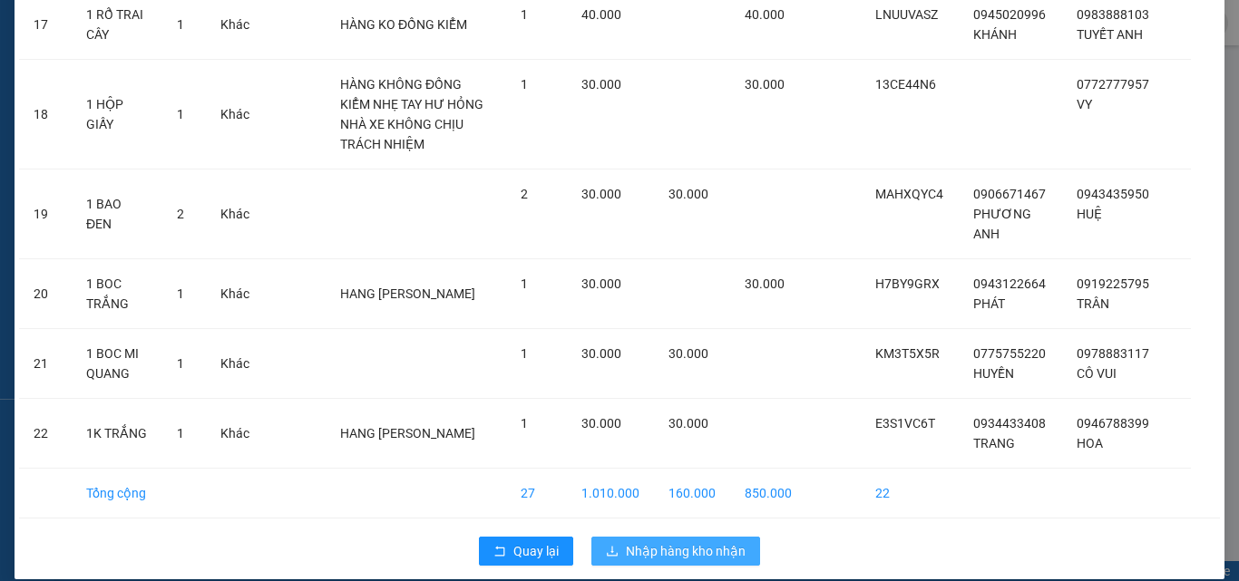
click at [669, 541] on span "Nhập hàng kho nhận" at bounding box center [686, 551] width 120 height 20
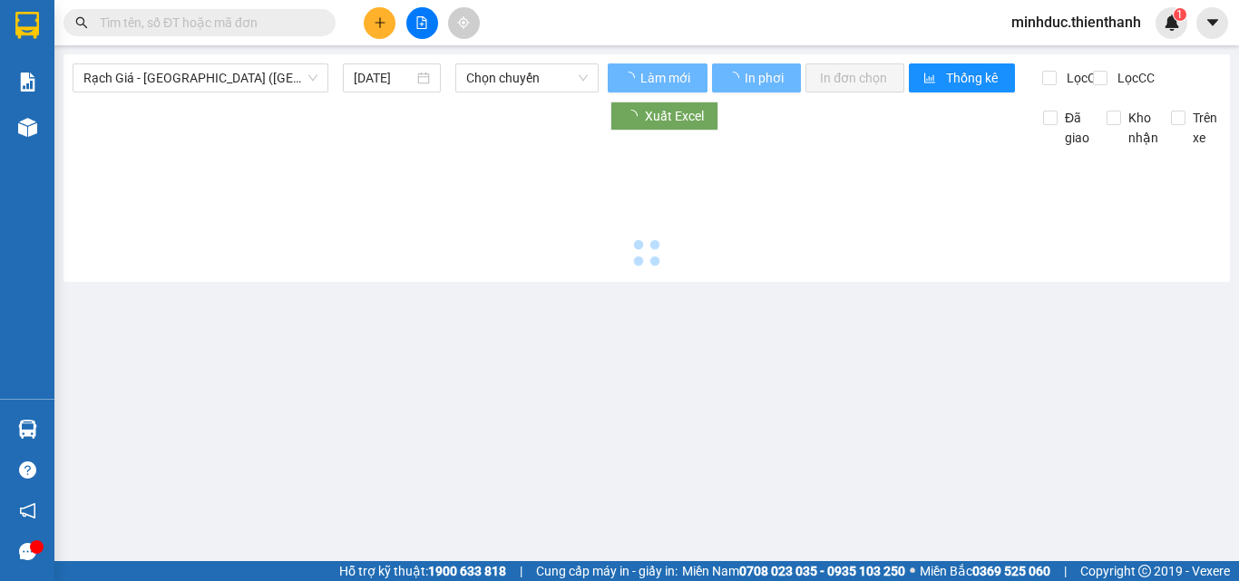
type input "[DATE]"
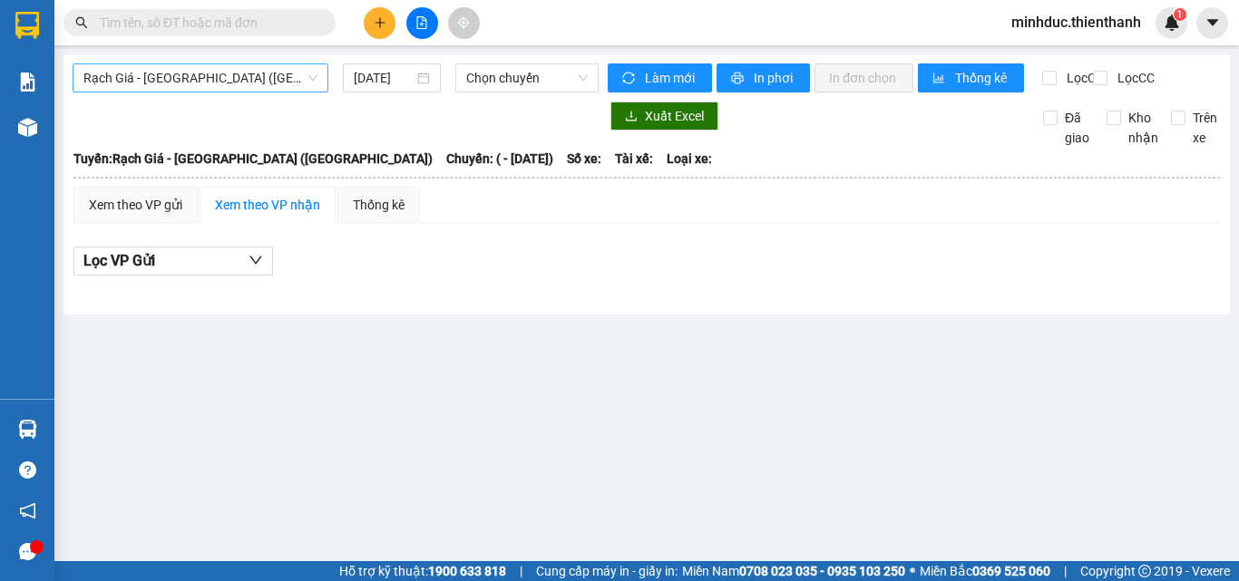
click at [302, 85] on span "Rạch Giá - Sài Gòn (Hàng Hoá)" at bounding box center [200, 77] width 234 height 27
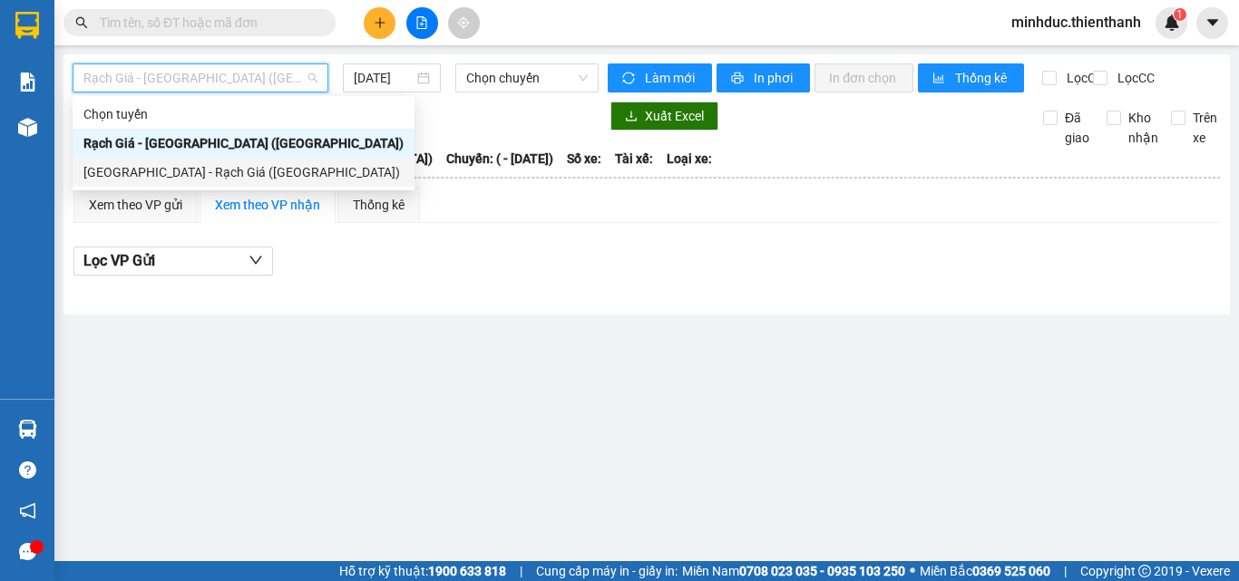
drag, startPoint x: 178, startPoint y: 173, endPoint x: 234, endPoint y: 160, distance: 57.8
click at [178, 174] on div "[GEOGRAPHIC_DATA] - Rạch Giá ([GEOGRAPHIC_DATA])" at bounding box center [243, 172] width 320 height 20
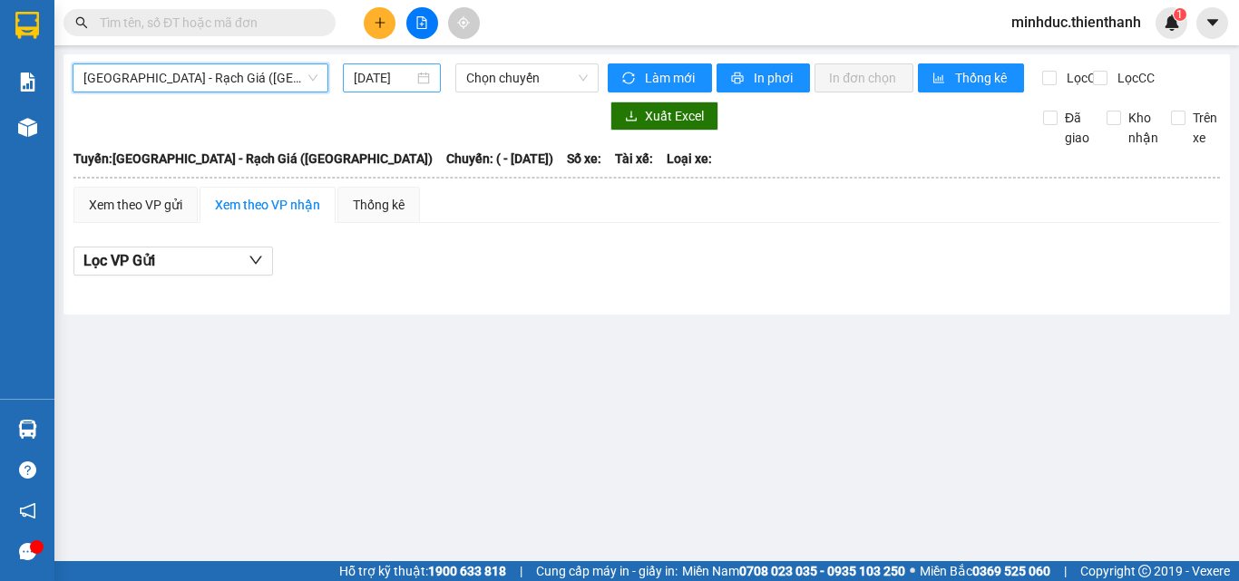
click at [398, 80] on input "[DATE]" at bounding box center [384, 78] width 60 height 20
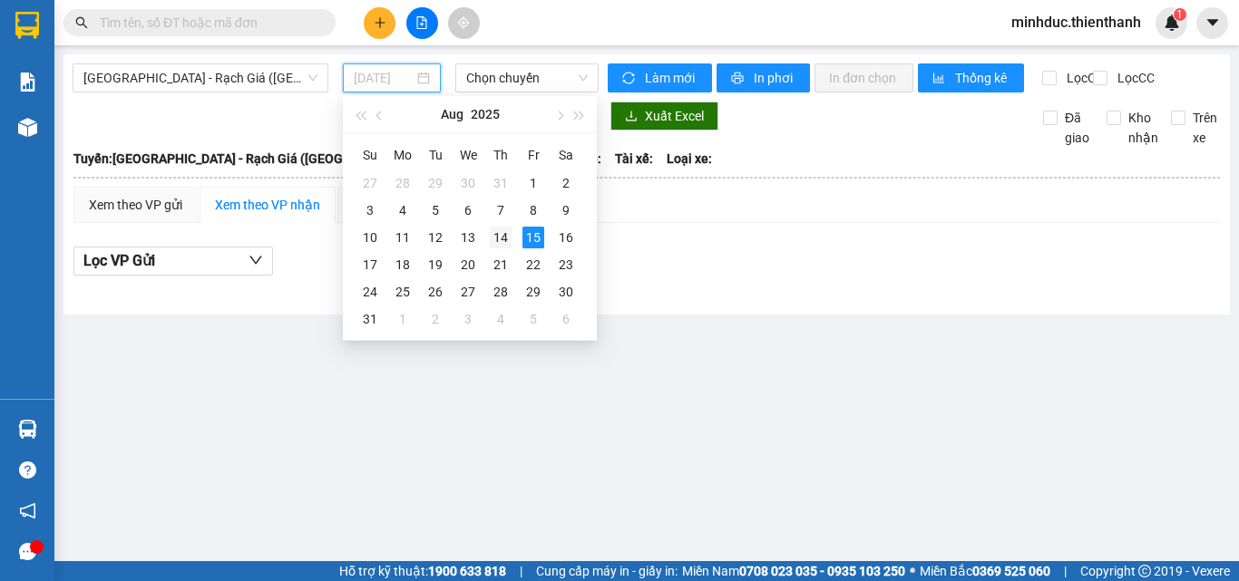
click at [492, 239] on div "14" at bounding box center [501, 238] width 22 height 22
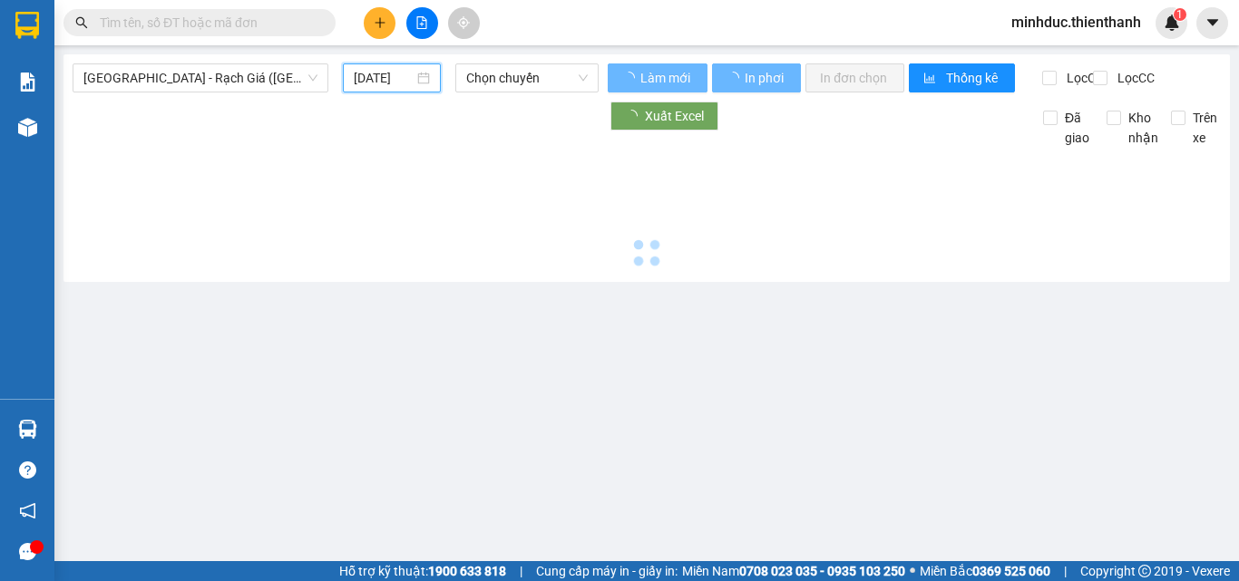
type input "[DATE]"
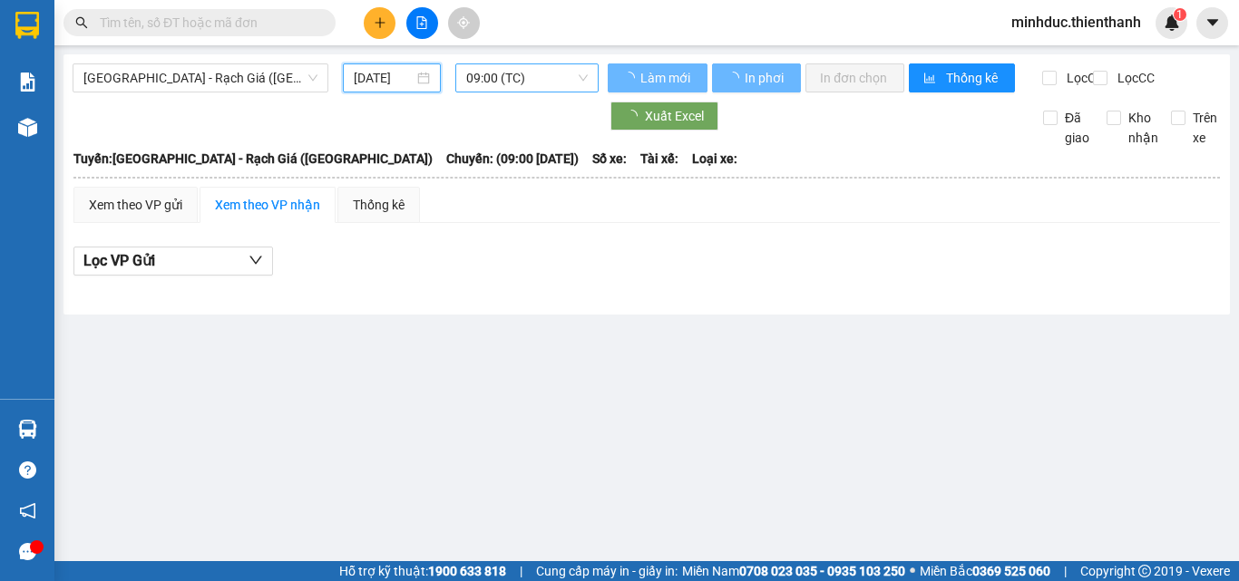
click at [536, 86] on span "09:00 (TC)" at bounding box center [526, 77] width 121 height 27
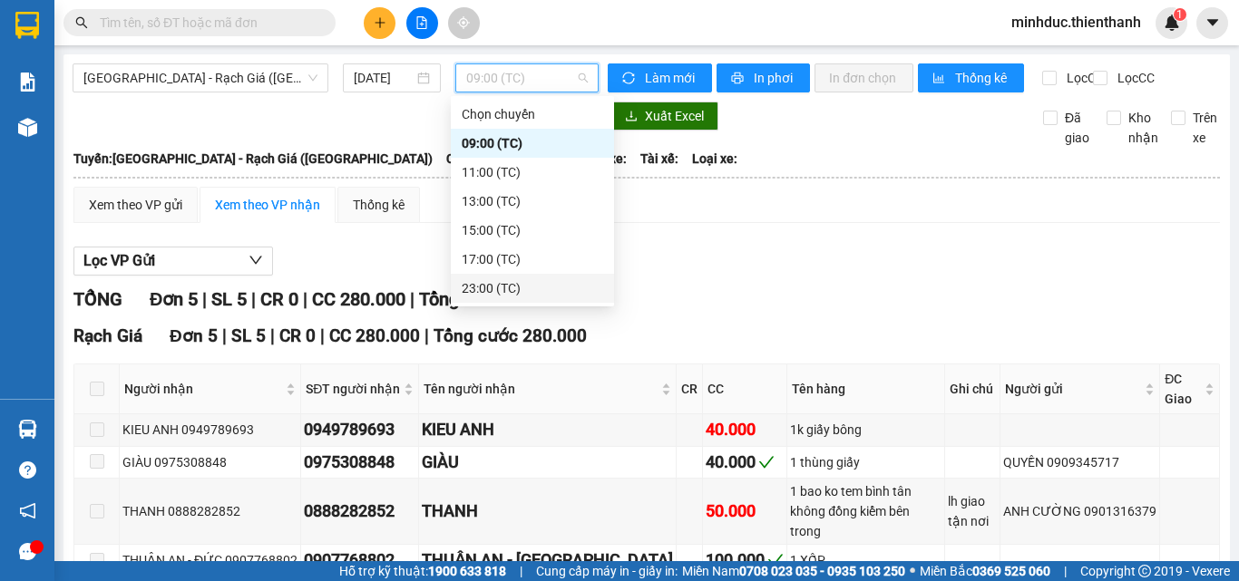
click at [507, 286] on div "23:00 (TC)" at bounding box center [532, 288] width 141 height 20
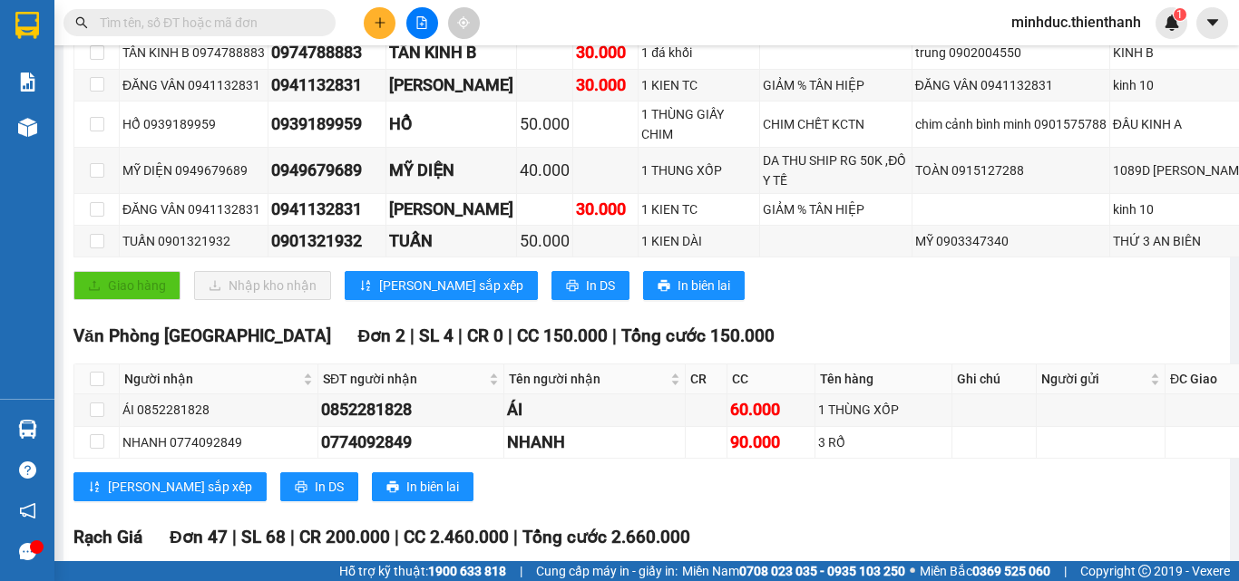
scroll to position [665, 0]
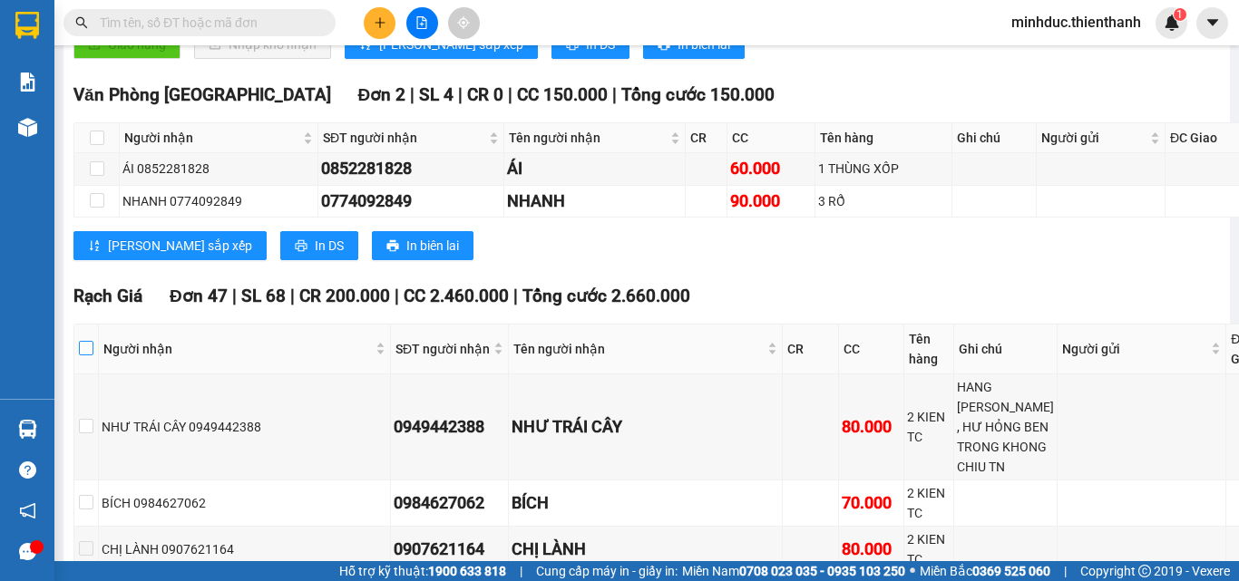
click at [93, 359] on label at bounding box center [86, 349] width 15 height 20
click at [93, 355] on input "checkbox" at bounding box center [86, 348] width 15 height 15
checkbox input "true"
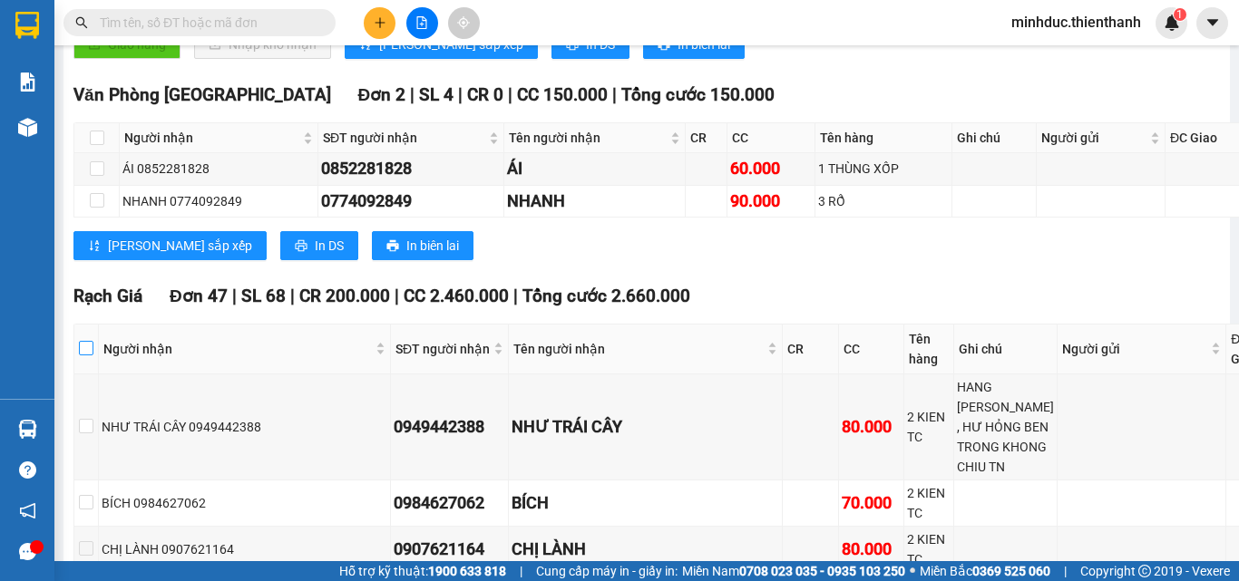
checkbox input "true"
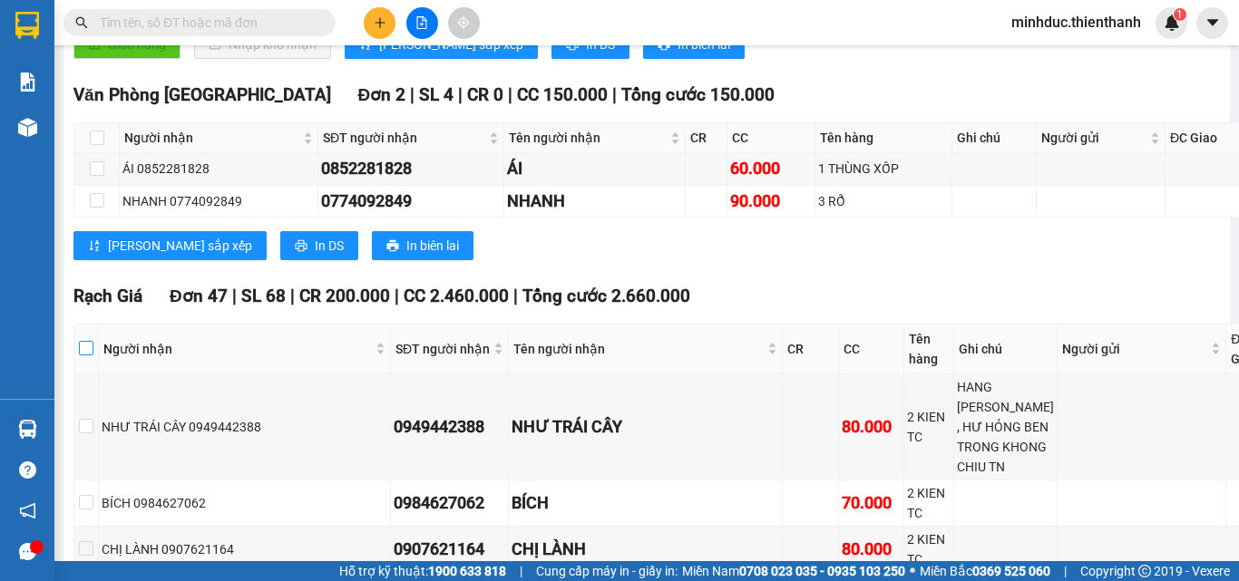
checkbox input "true"
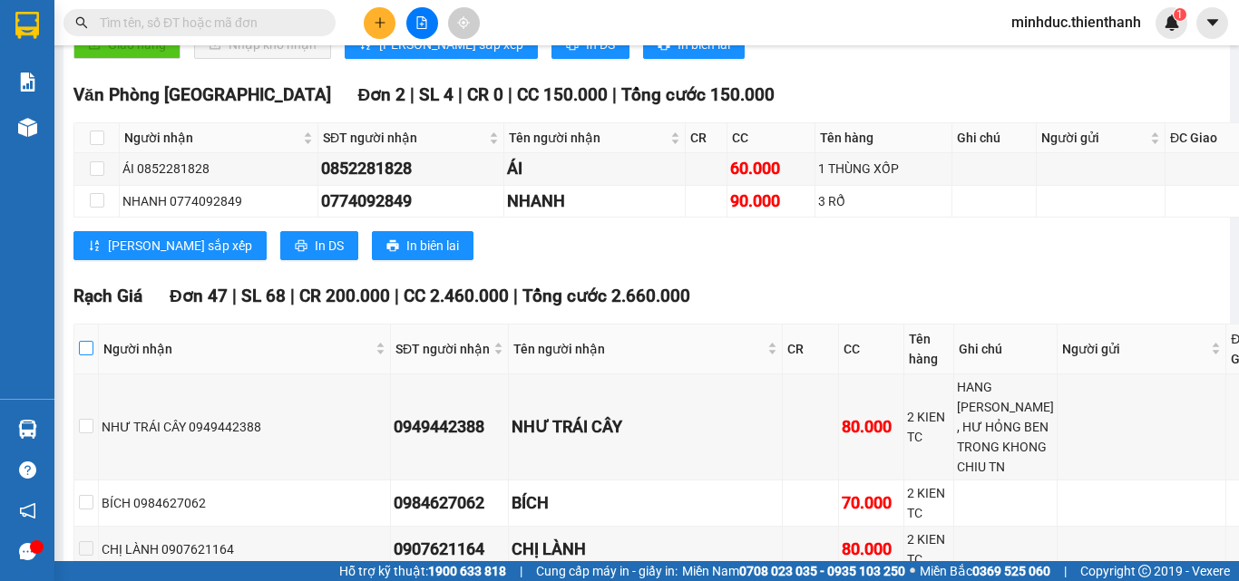
checkbox input "true"
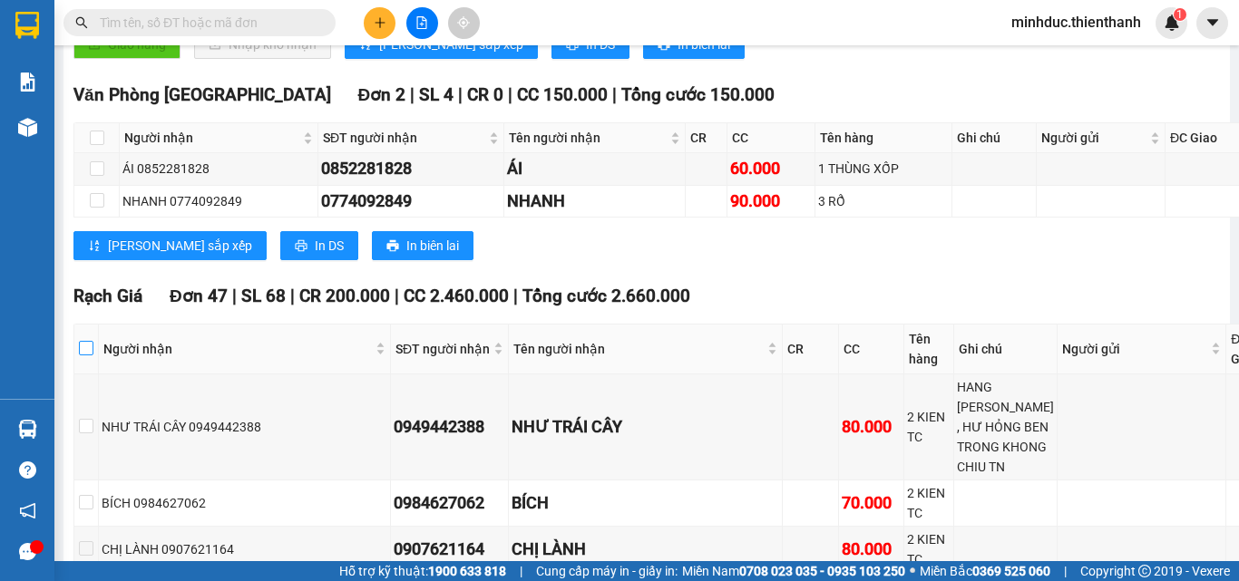
checkbox input "true"
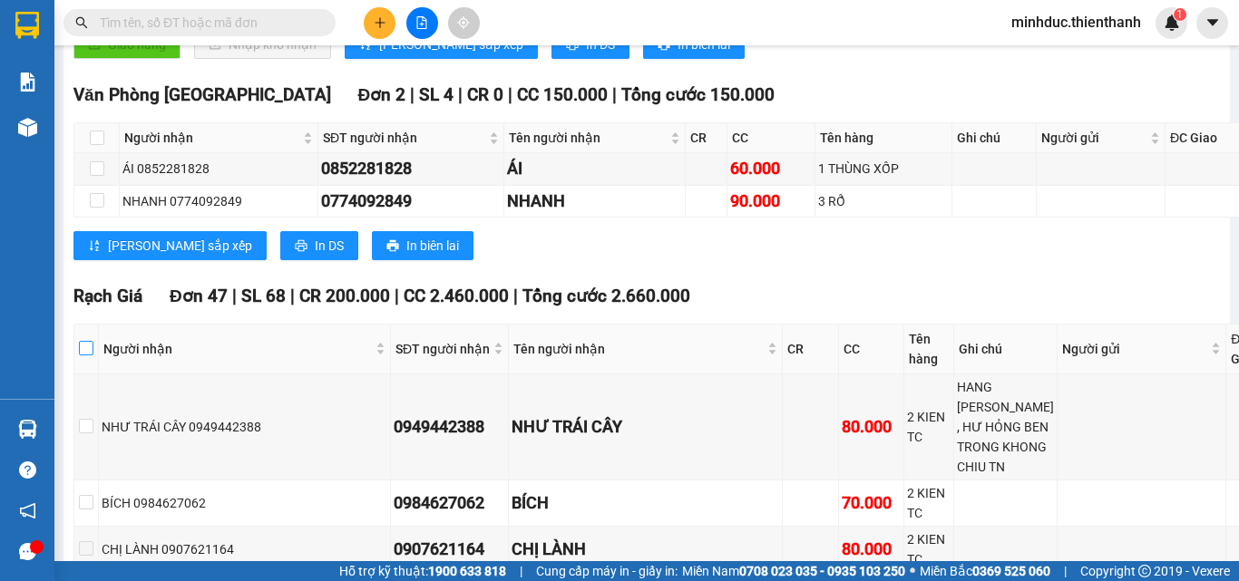
checkbox input "true"
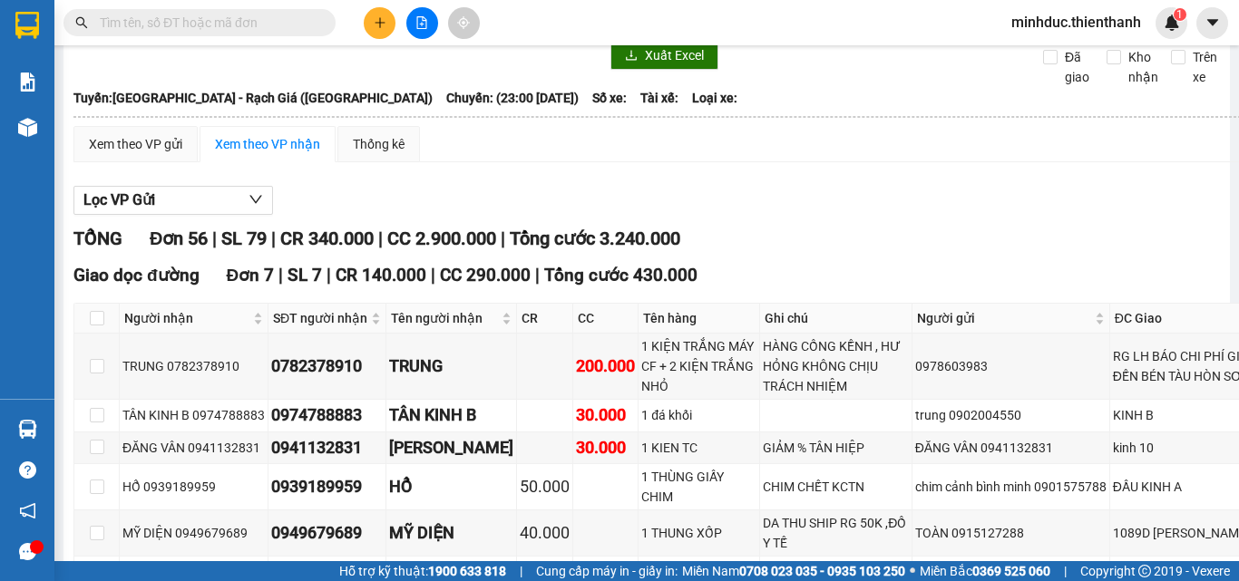
scroll to position [0, 0]
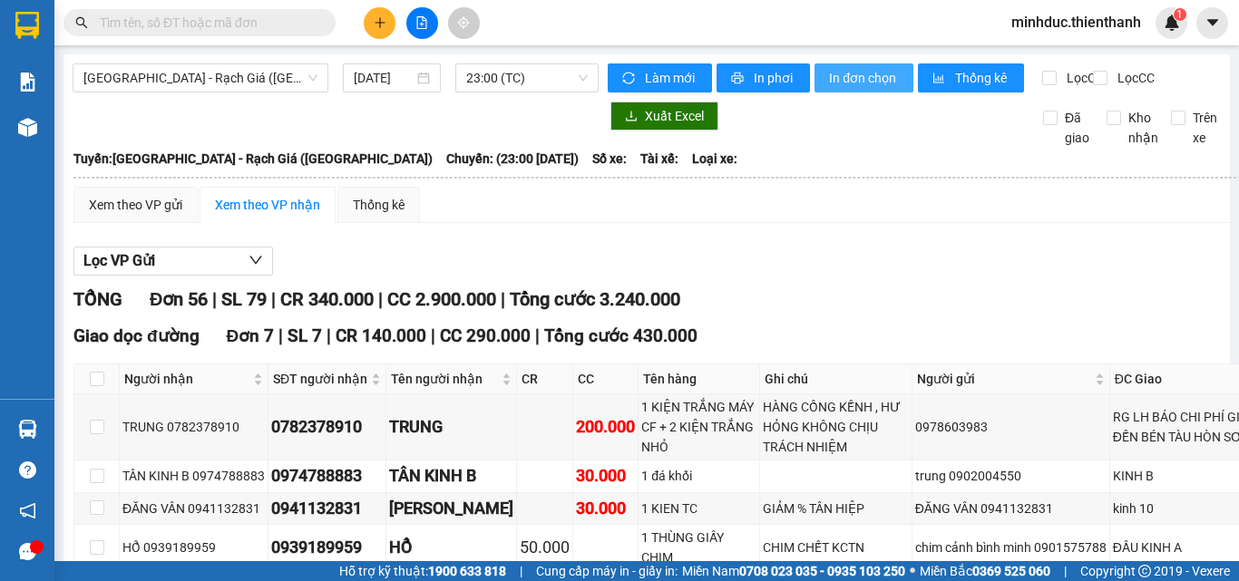
click at [852, 79] on span "In đơn chọn" at bounding box center [864, 78] width 70 height 20
click at [959, 314] on div "TỔNG Đơn 56 | SL 79 | CR 340.000 | CC 2.900.000 | Tổng cước 3.240.000" at bounding box center [674, 300] width 1203 height 28
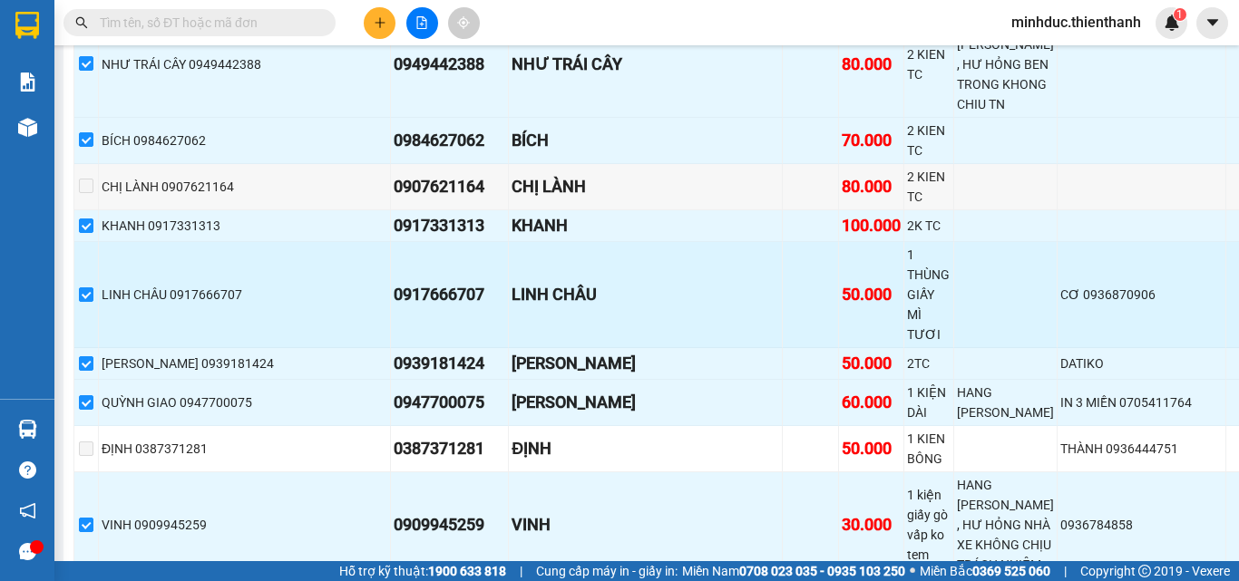
scroll to position [725, 0]
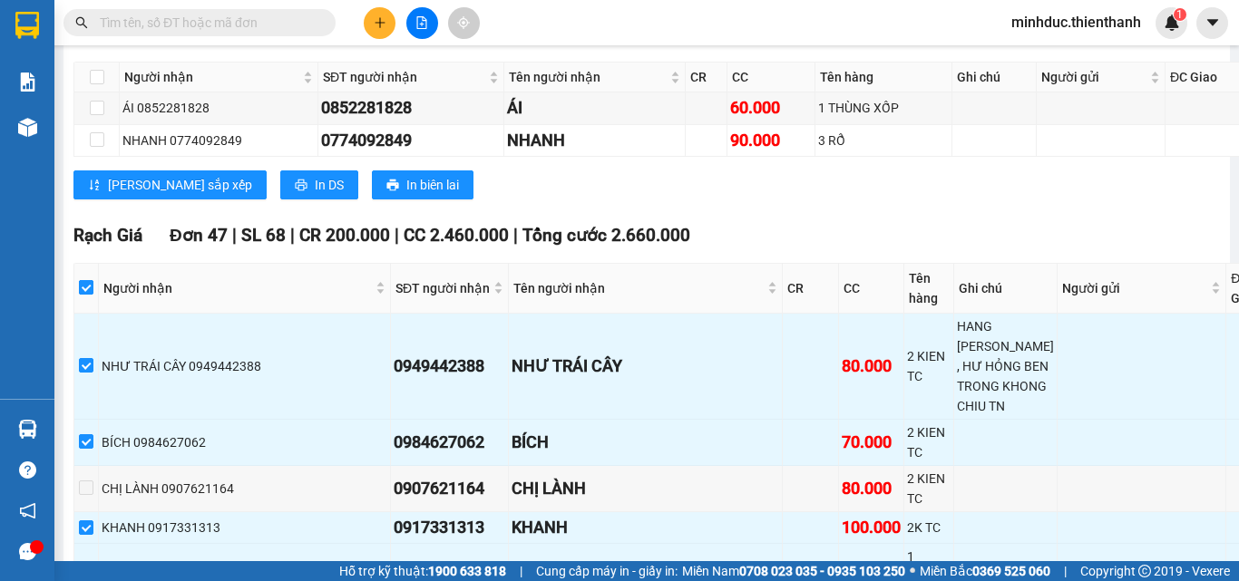
click at [93, 295] on input "checkbox" at bounding box center [86, 287] width 15 height 15
checkbox input "false"
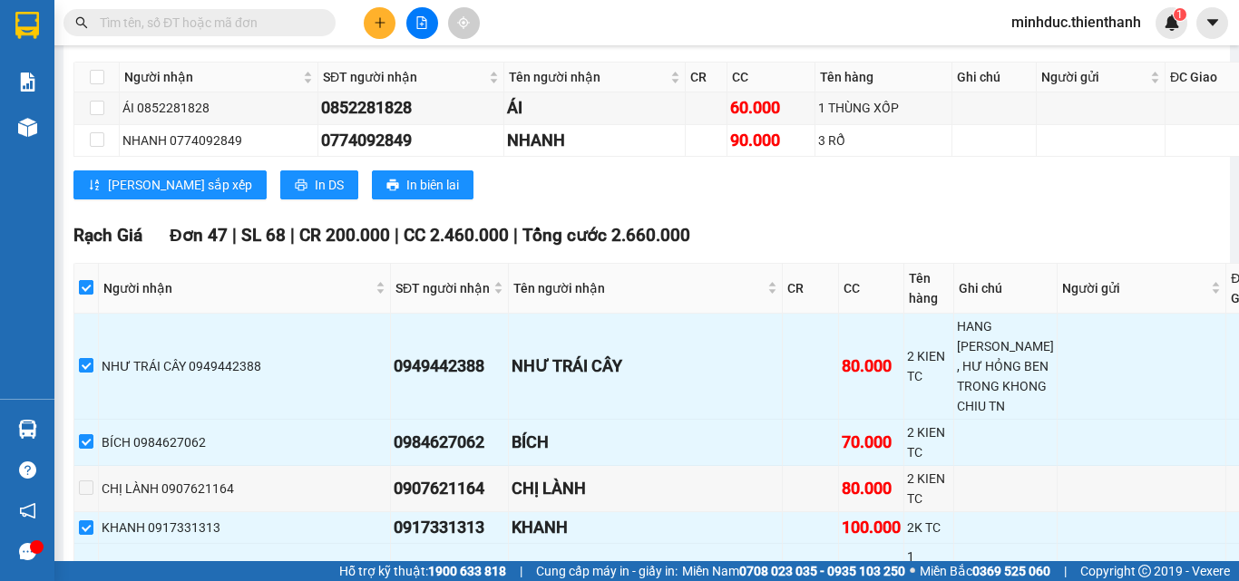
checkbox input "false"
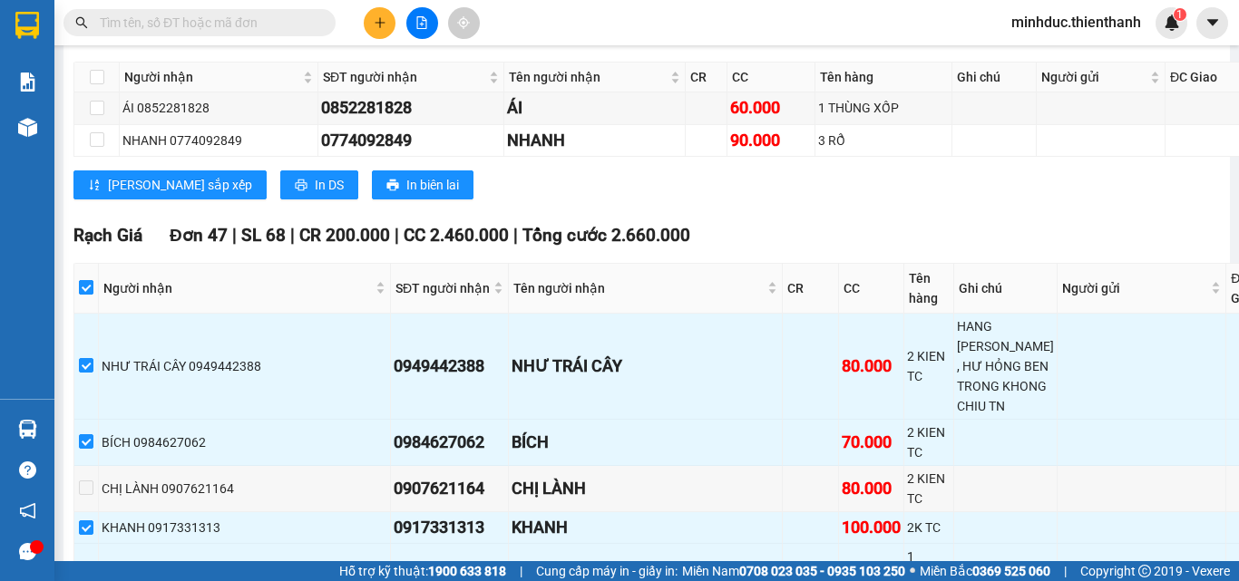
checkbox input "false"
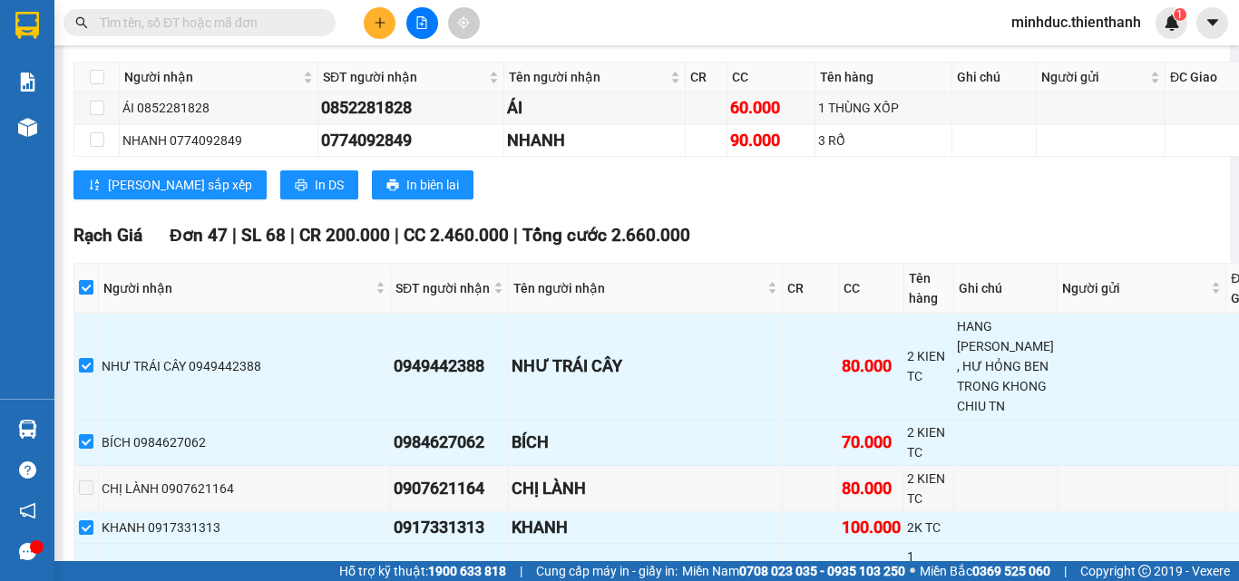
checkbox input "false"
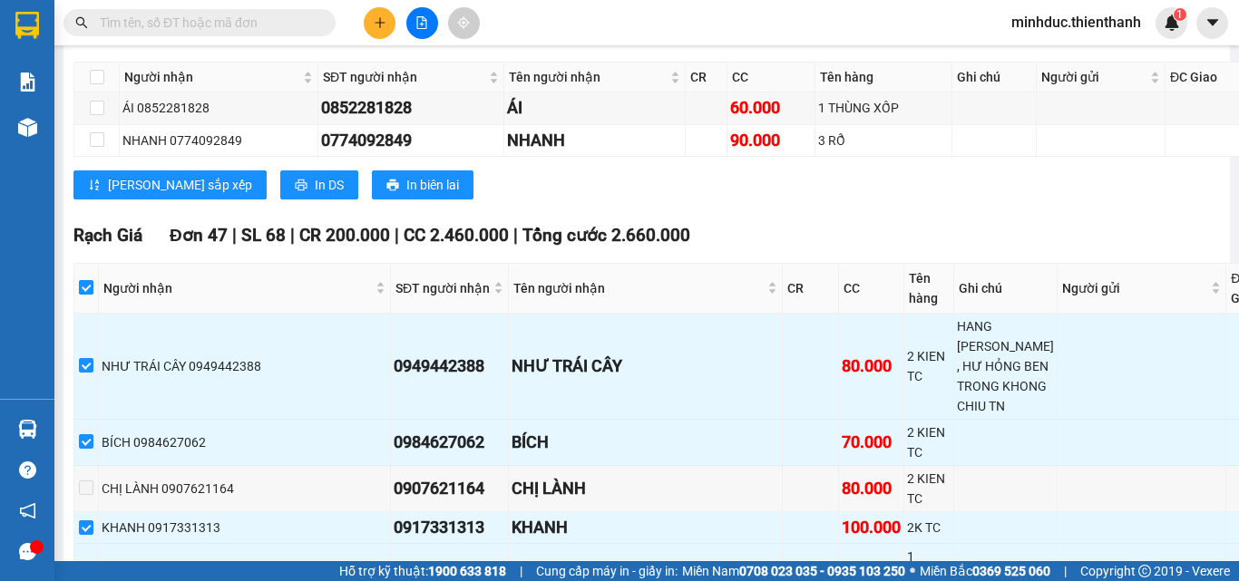
checkbox input "false"
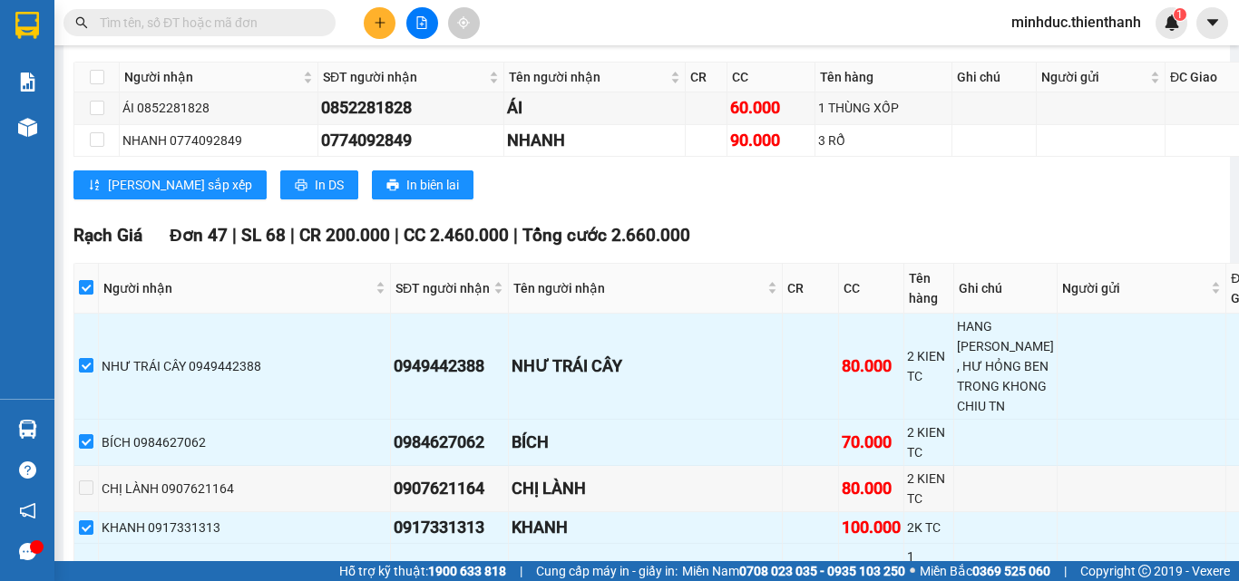
checkbox input "false"
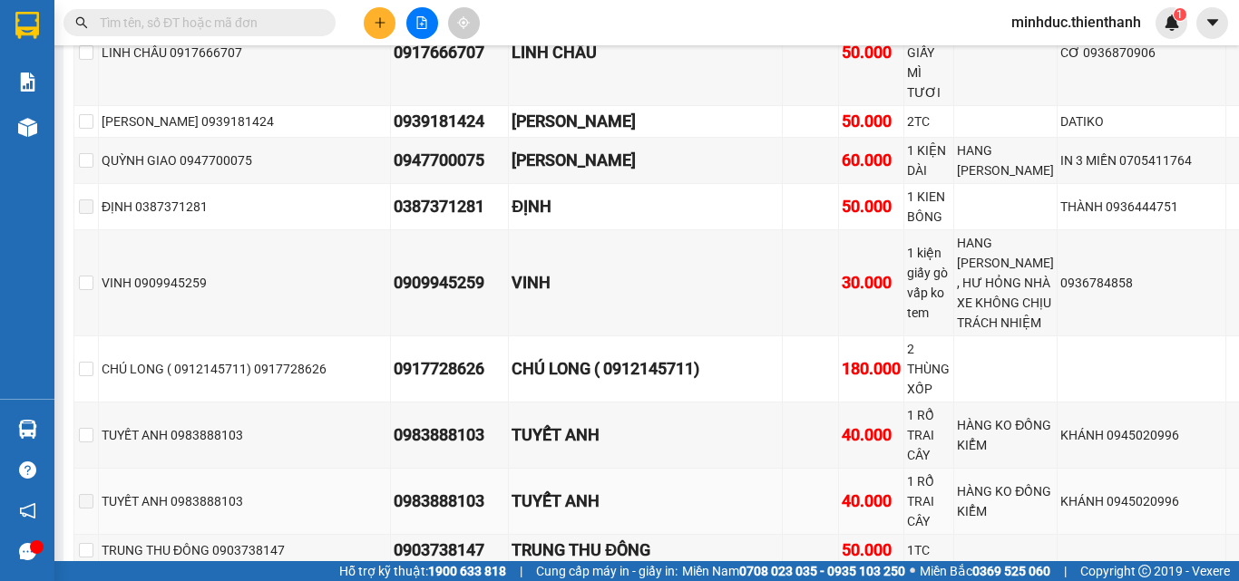
scroll to position [1330, 0]
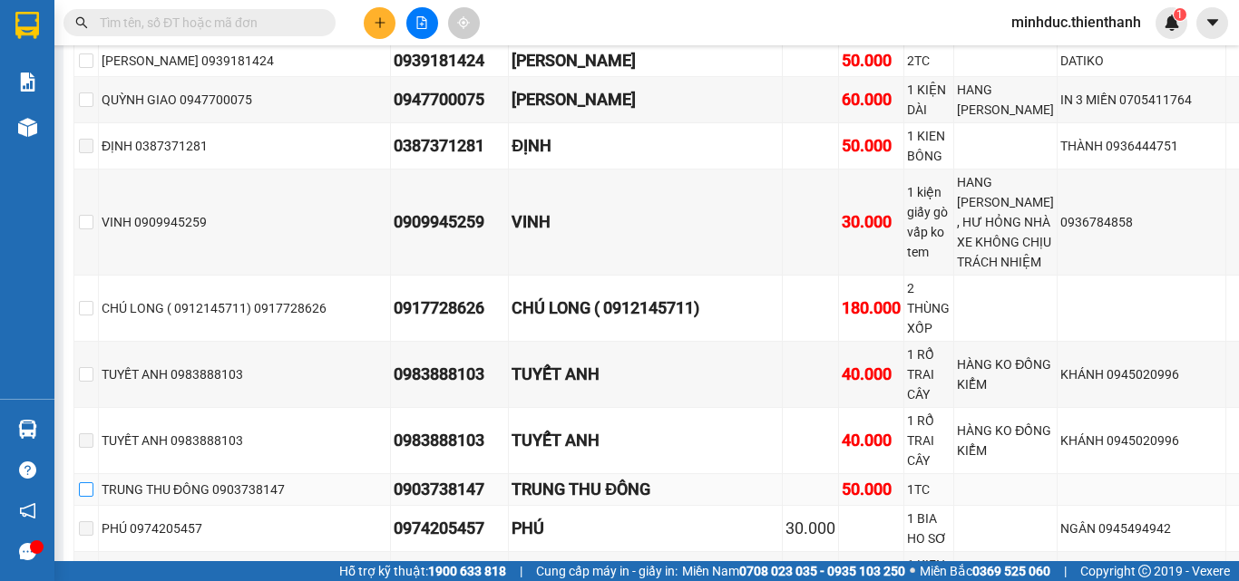
click at [93, 482] on input "checkbox" at bounding box center [86, 489] width 15 height 15
checkbox input "true"
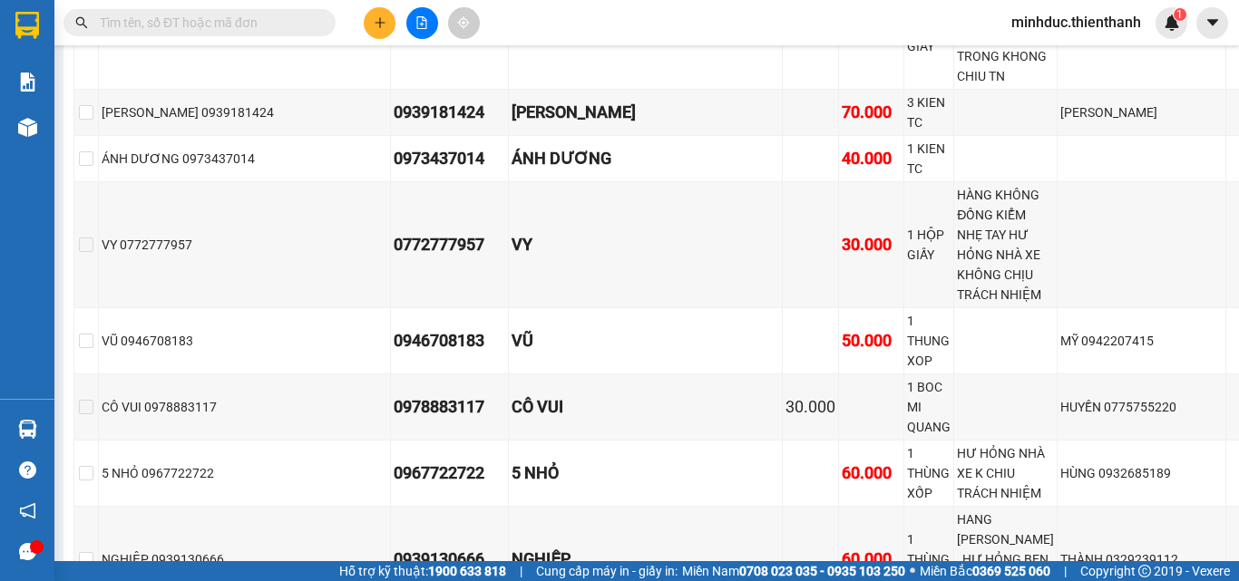
scroll to position [2800, 0]
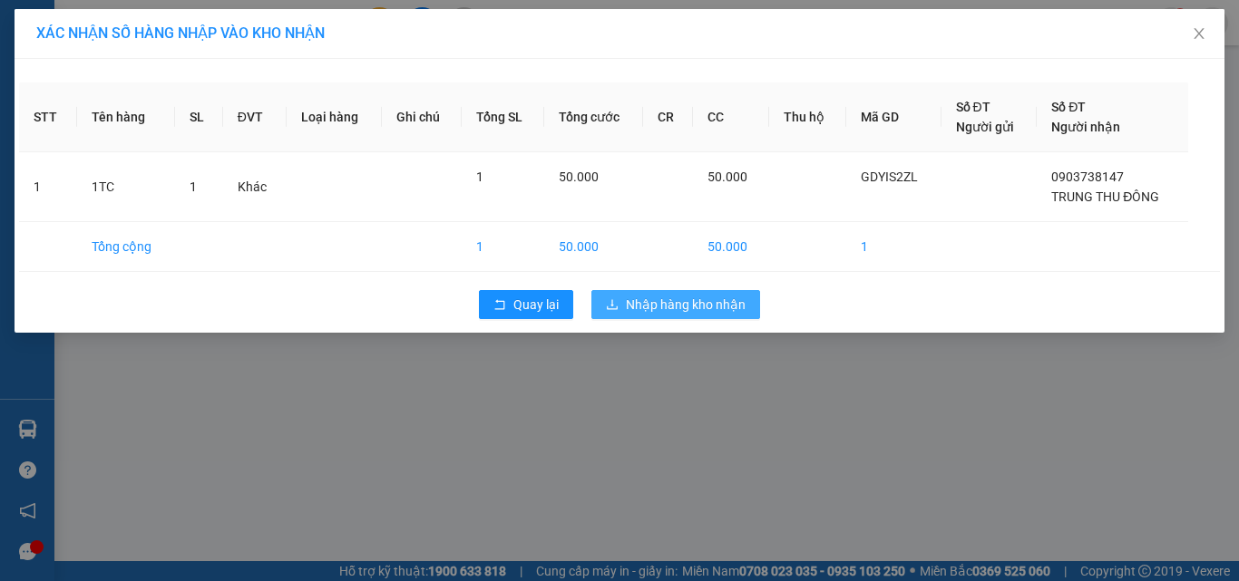
click at [685, 308] on span "Nhập hàng kho nhận" at bounding box center [686, 305] width 120 height 20
